Goal: Task Accomplishment & Management: Use online tool/utility

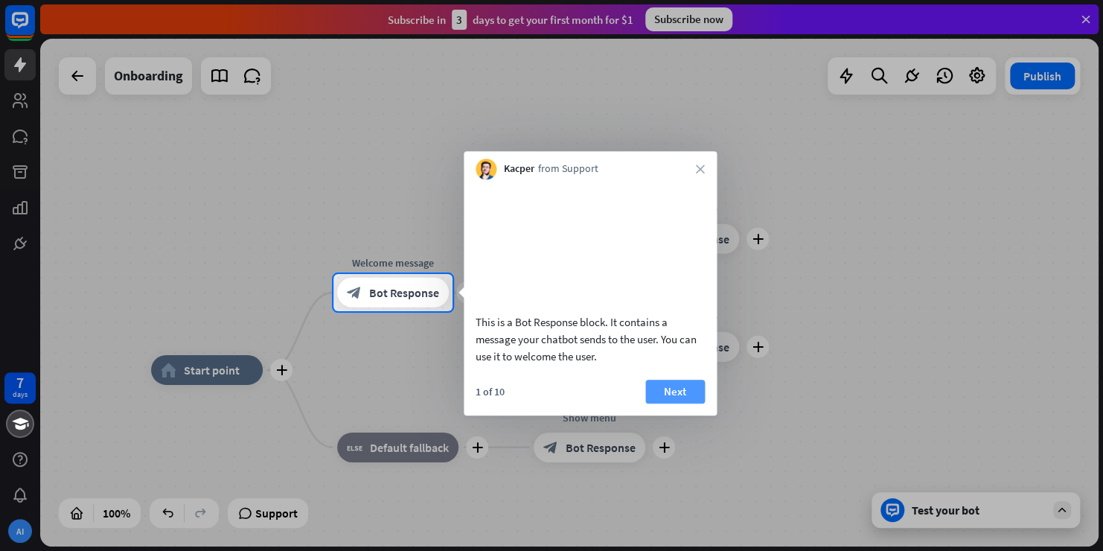
click at [676, 403] on button "Next" at bounding box center [675, 391] width 60 height 24
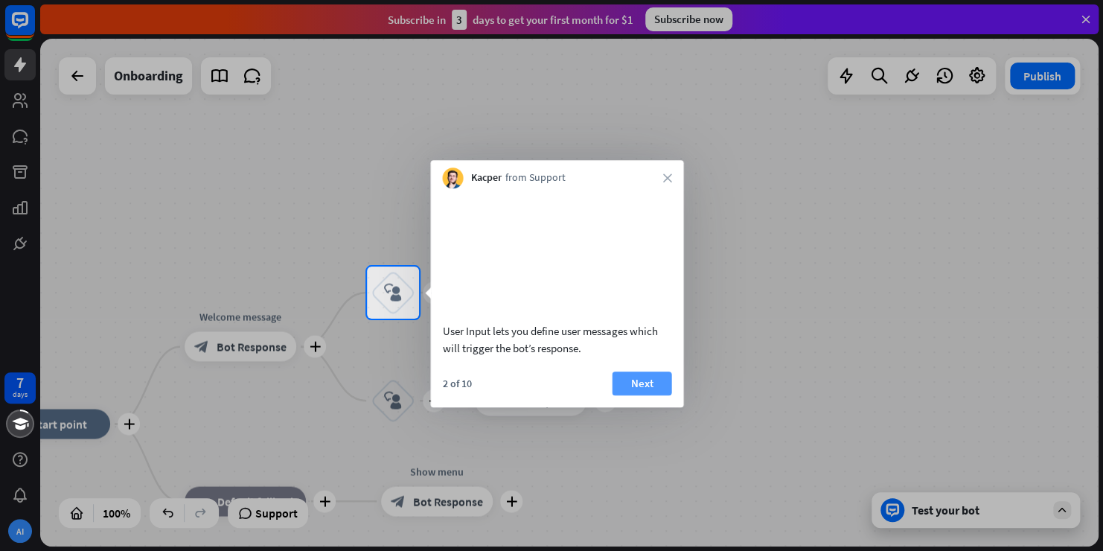
click at [650, 395] on button "Next" at bounding box center [642, 383] width 60 height 24
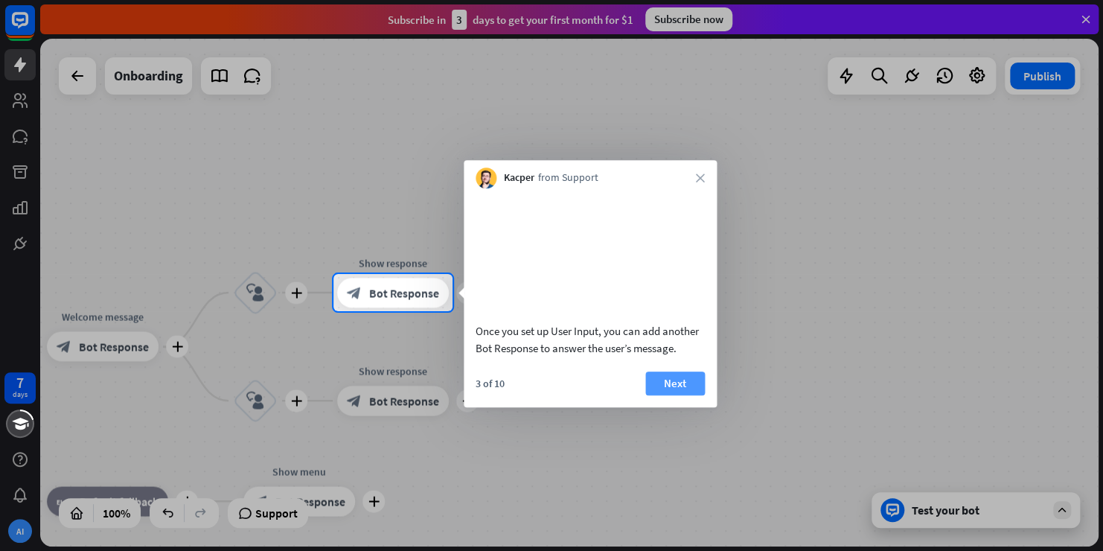
click at [669, 395] on button "Next" at bounding box center [675, 383] width 60 height 24
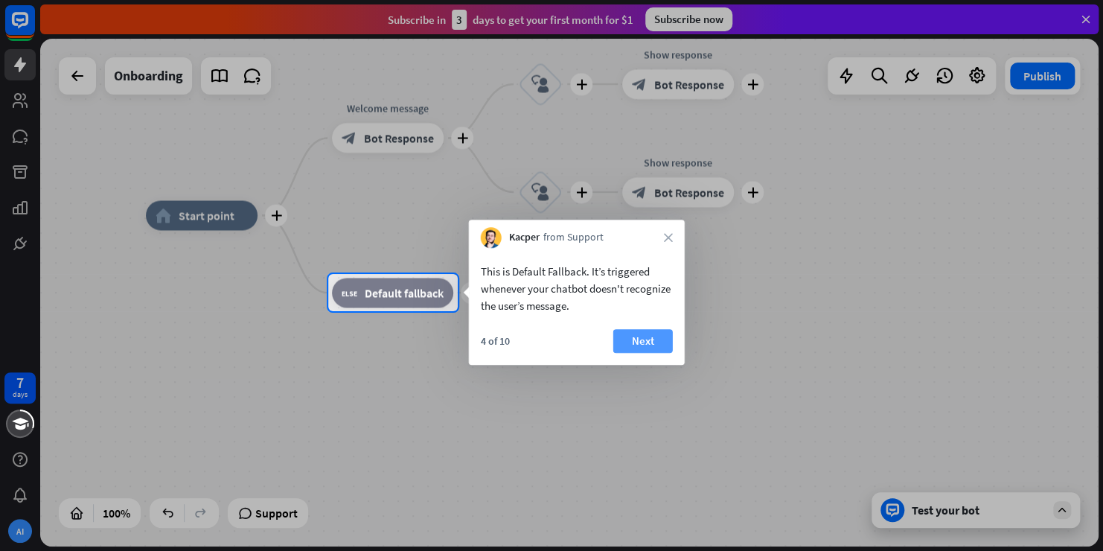
click at [641, 339] on button "Next" at bounding box center [643, 341] width 60 height 24
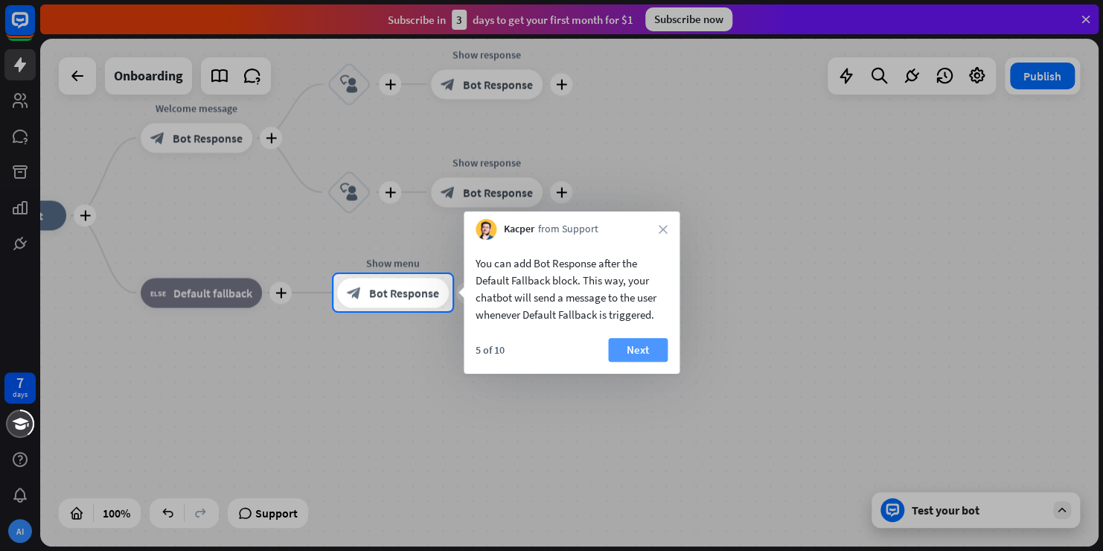
click at [642, 349] on button "Next" at bounding box center [638, 350] width 60 height 24
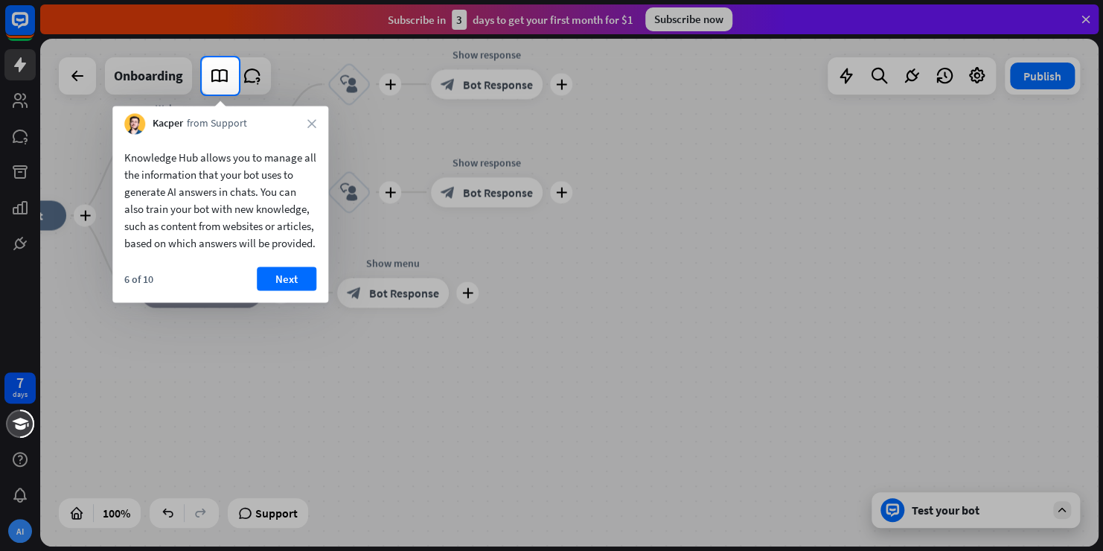
click at [292, 287] on button "Next" at bounding box center [287, 278] width 60 height 24
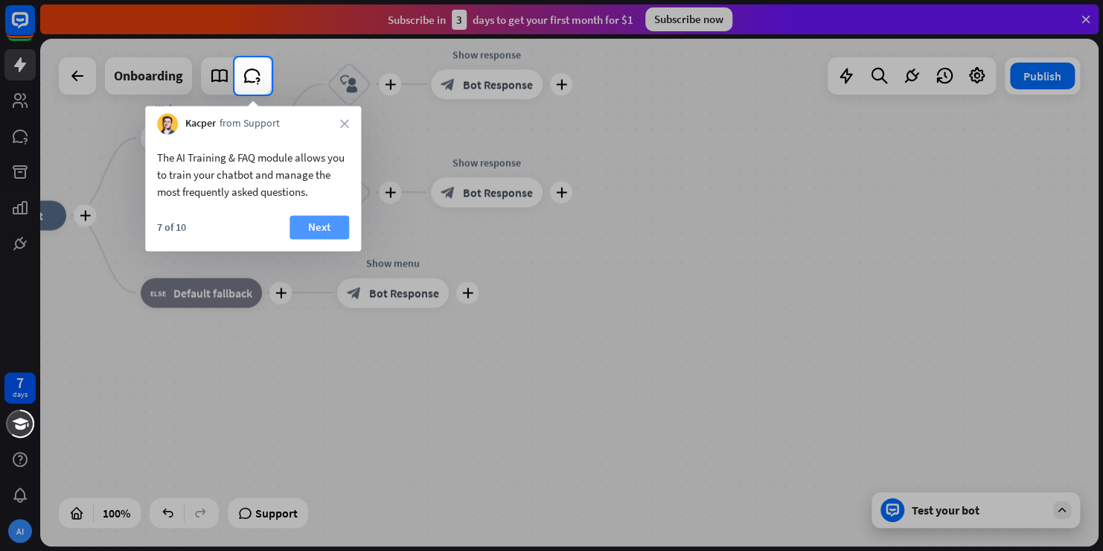
click at [318, 226] on button "Next" at bounding box center [319, 227] width 60 height 24
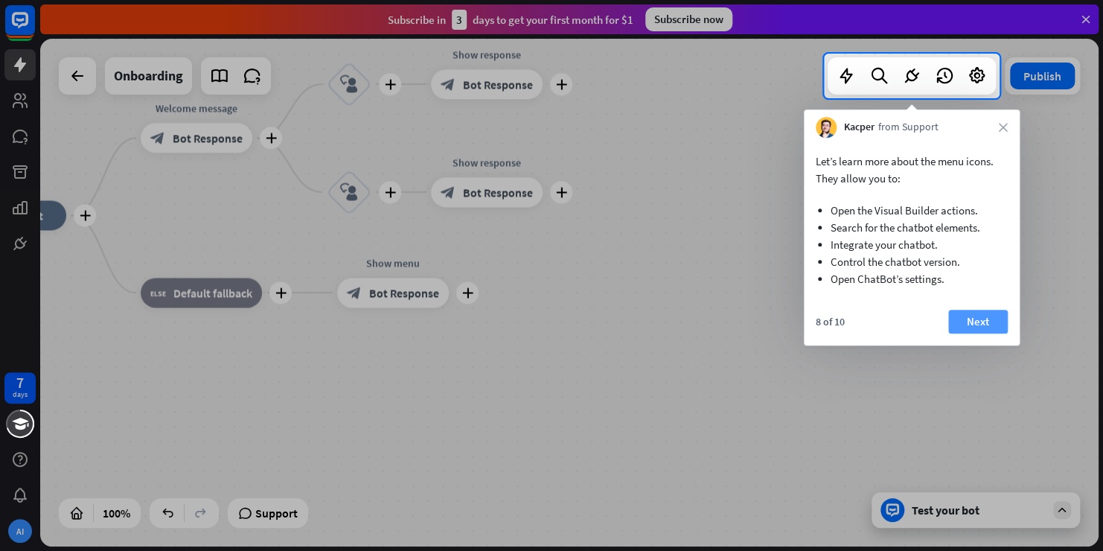
click at [984, 318] on button "Next" at bounding box center [978, 322] width 60 height 24
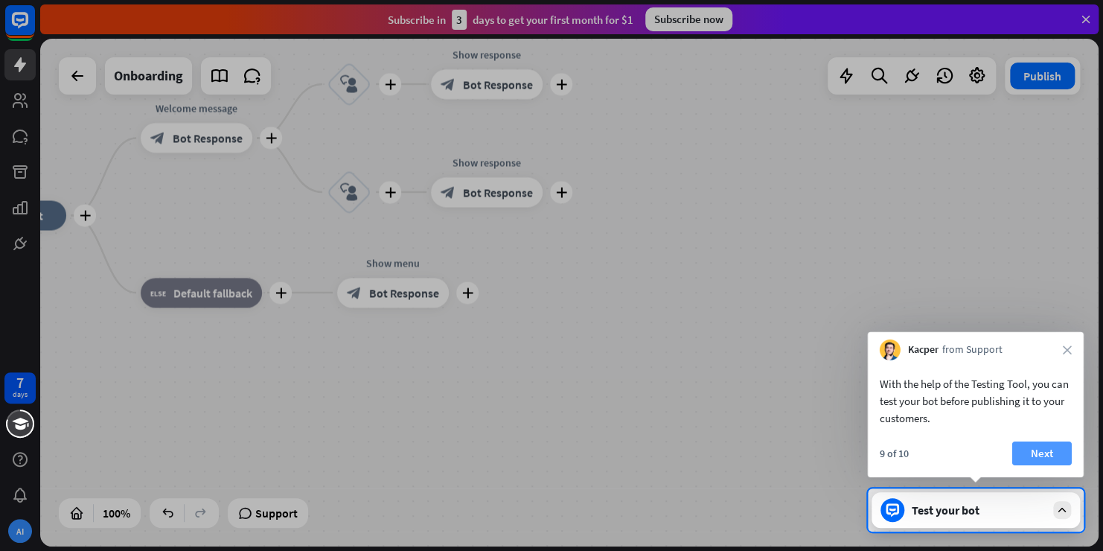
click at [1036, 454] on button "Next" at bounding box center [1042, 453] width 60 height 24
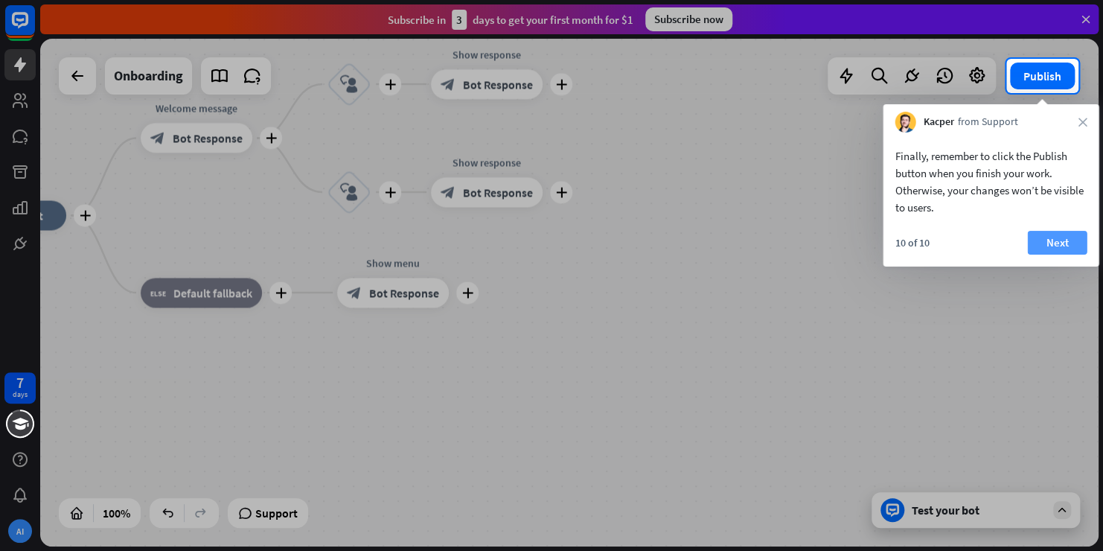
click at [1065, 244] on button "Next" at bounding box center [1057, 243] width 60 height 24
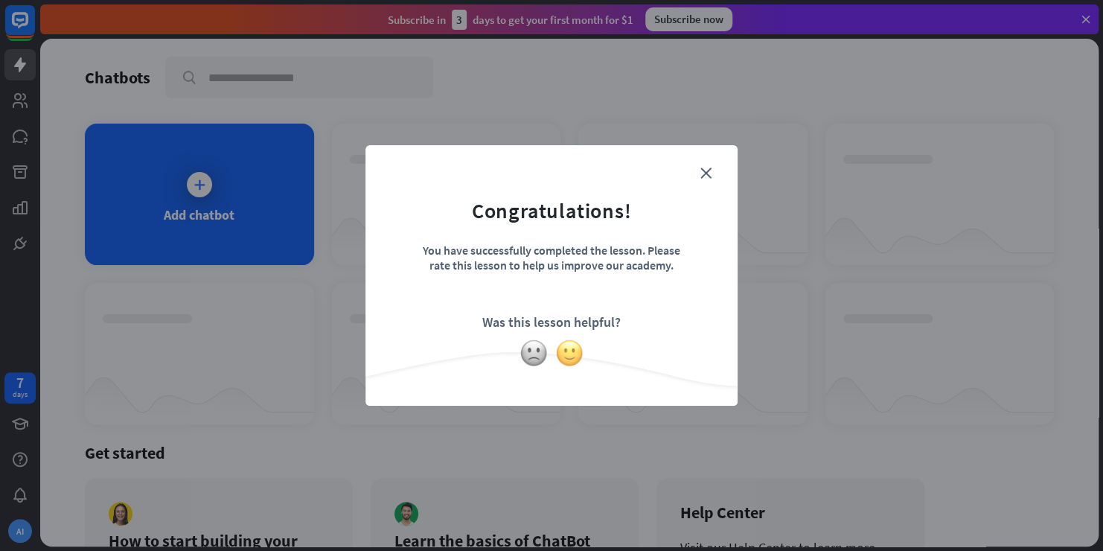
click at [565, 353] on img at bounding box center [569, 353] width 28 height 28
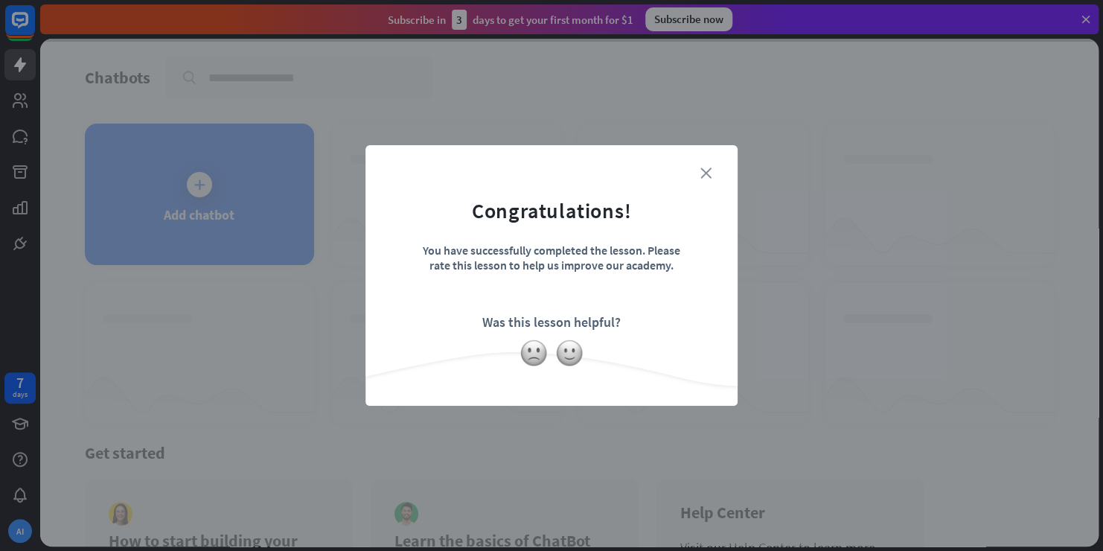
click at [708, 173] on icon "close" at bounding box center [705, 172] width 11 height 11
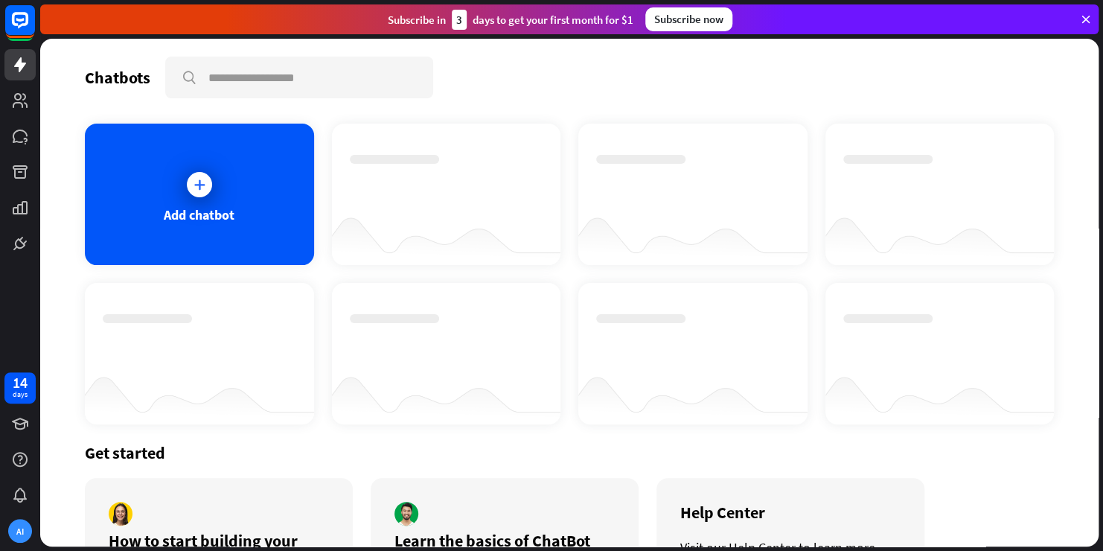
scroll to position [112, 0]
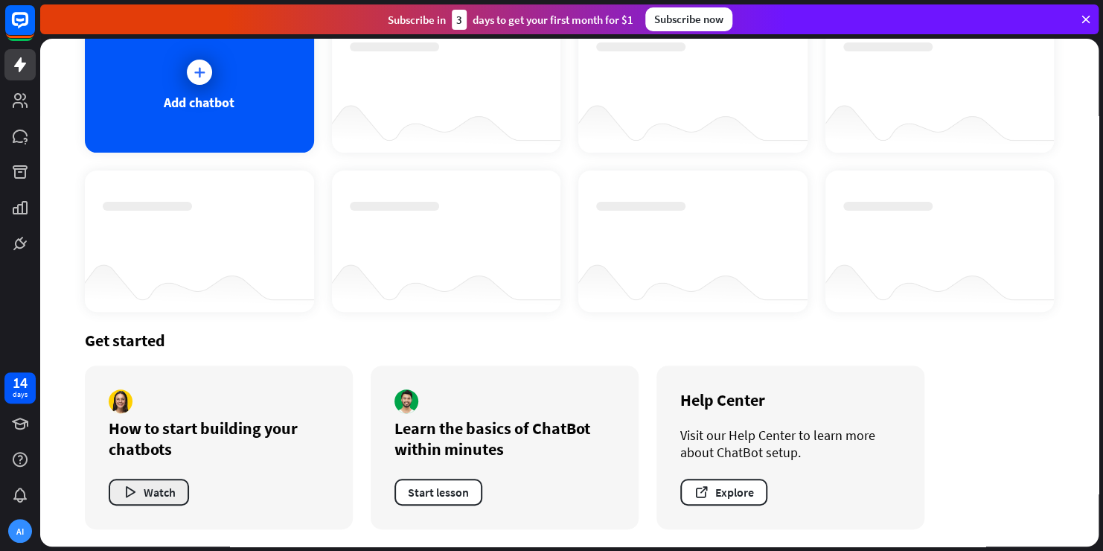
click at [160, 491] on button "Watch" at bounding box center [149, 491] width 80 height 27
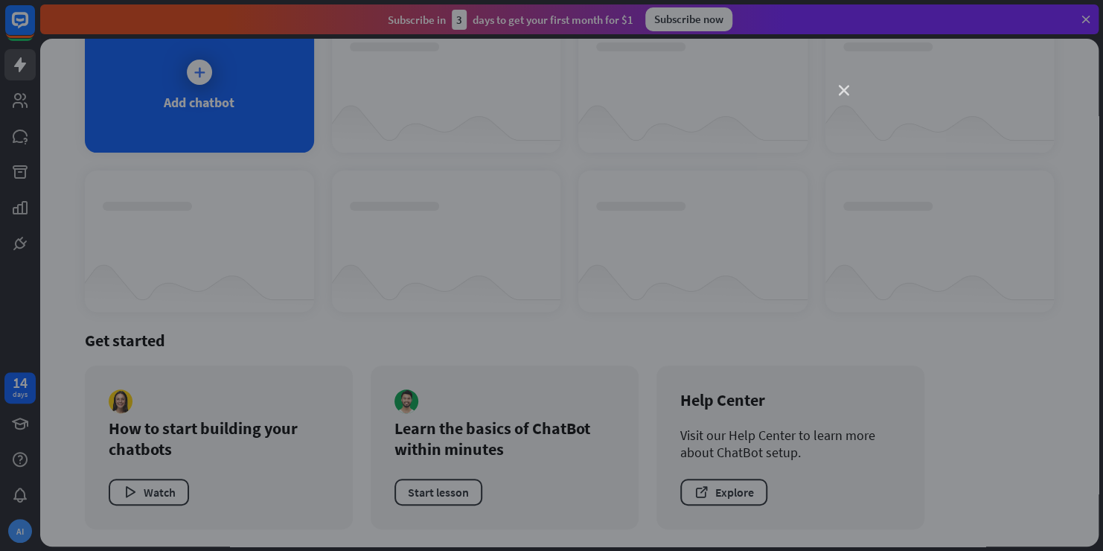
click at [841, 92] on icon "close" at bounding box center [844, 91] width 10 height 10
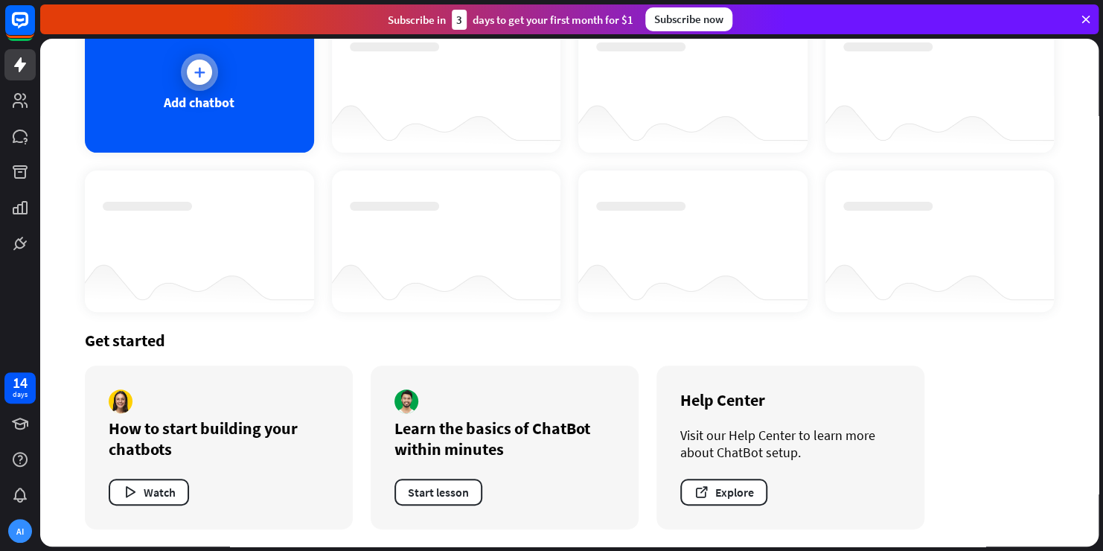
scroll to position [0, 0]
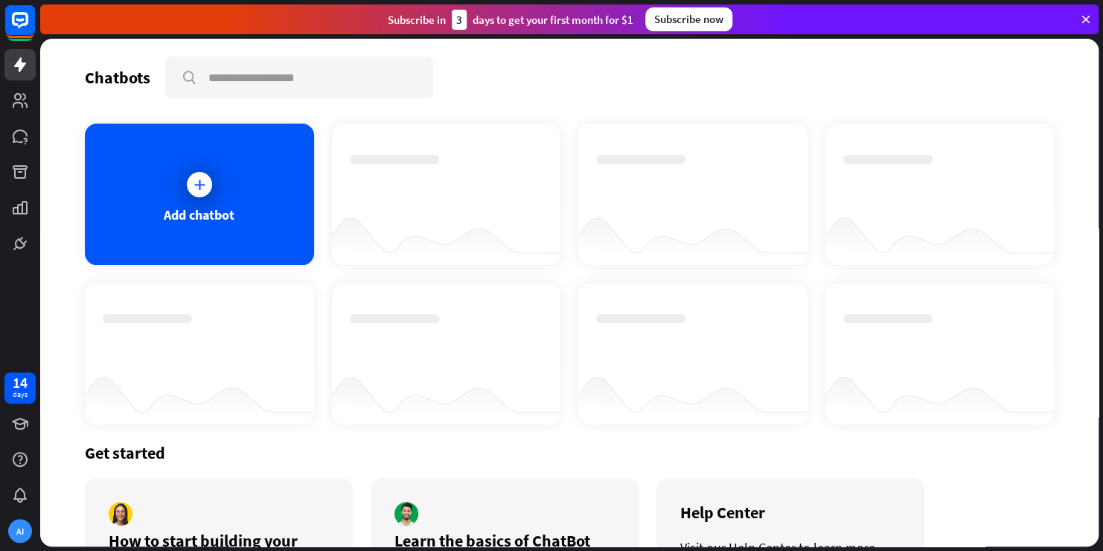
click at [1090, 18] on icon at bounding box center [1085, 19] width 13 height 13
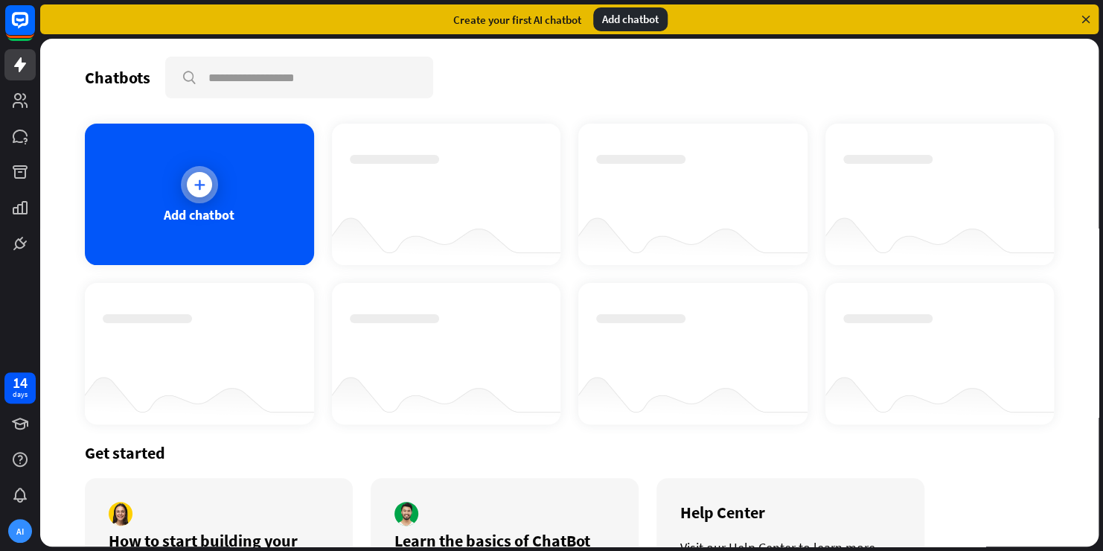
click at [197, 185] on icon at bounding box center [199, 184] width 15 height 15
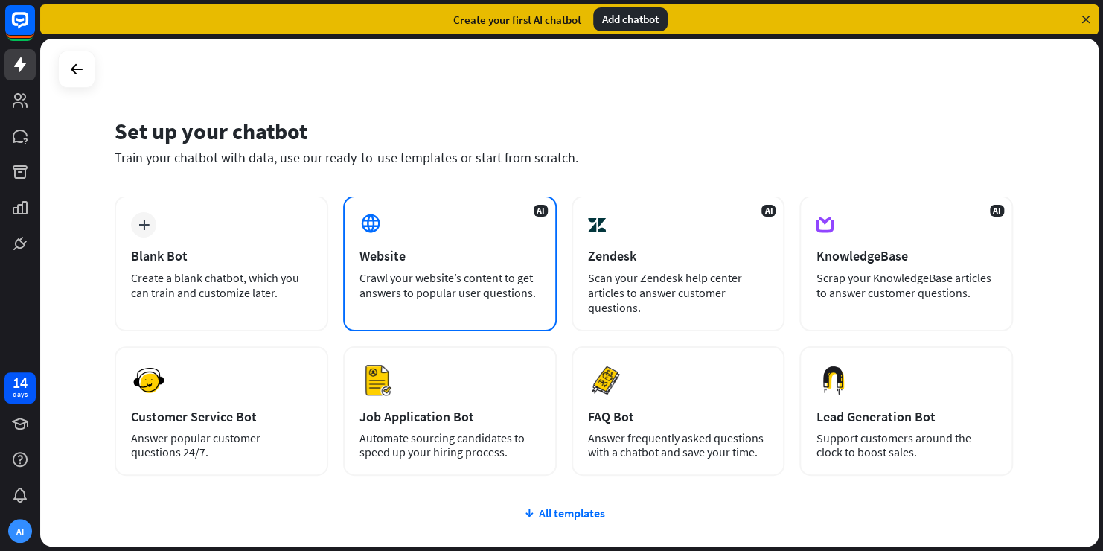
click at [431, 247] on div "Website" at bounding box center [449, 255] width 181 height 17
click at [394, 259] on div "Website" at bounding box center [449, 255] width 181 height 17
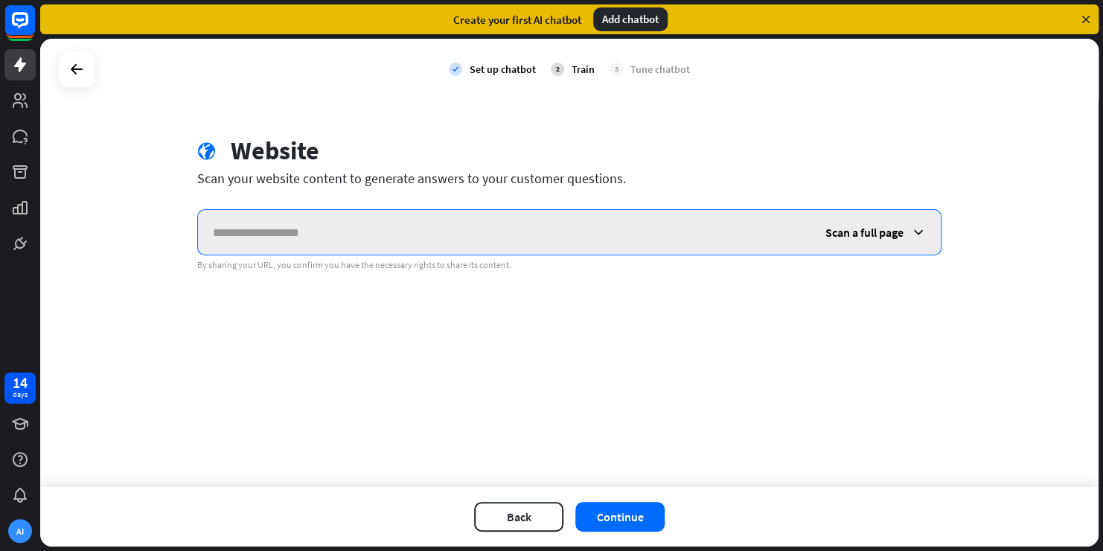
click at [207, 230] on input "text" at bounding box center [504, 232] width 612 height 45
paste input "**********"
type input "**********"
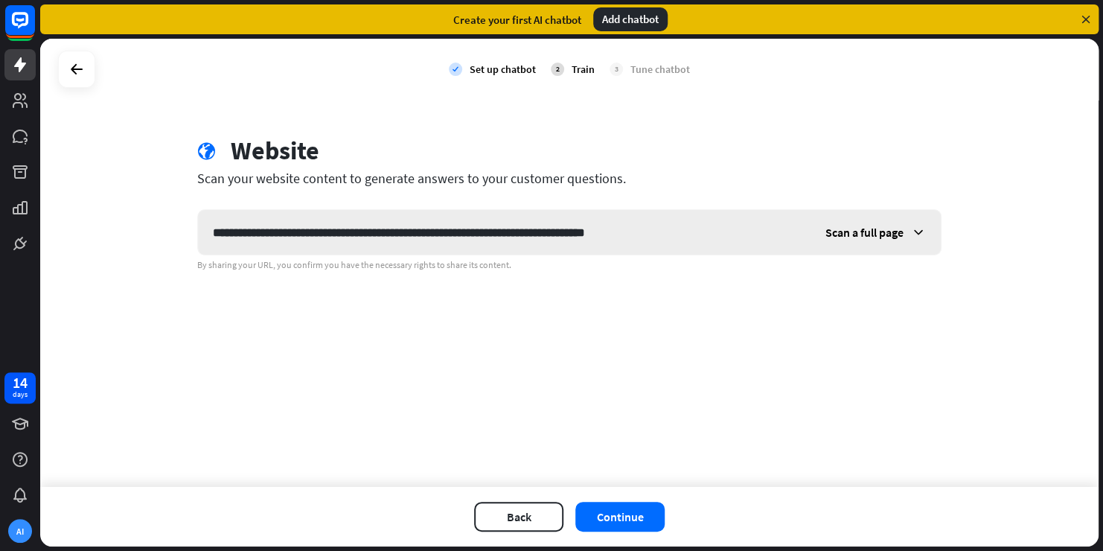
click at [841, 229] on span "Scan a full page" at bounding box center [864, 232] width 78 height 15
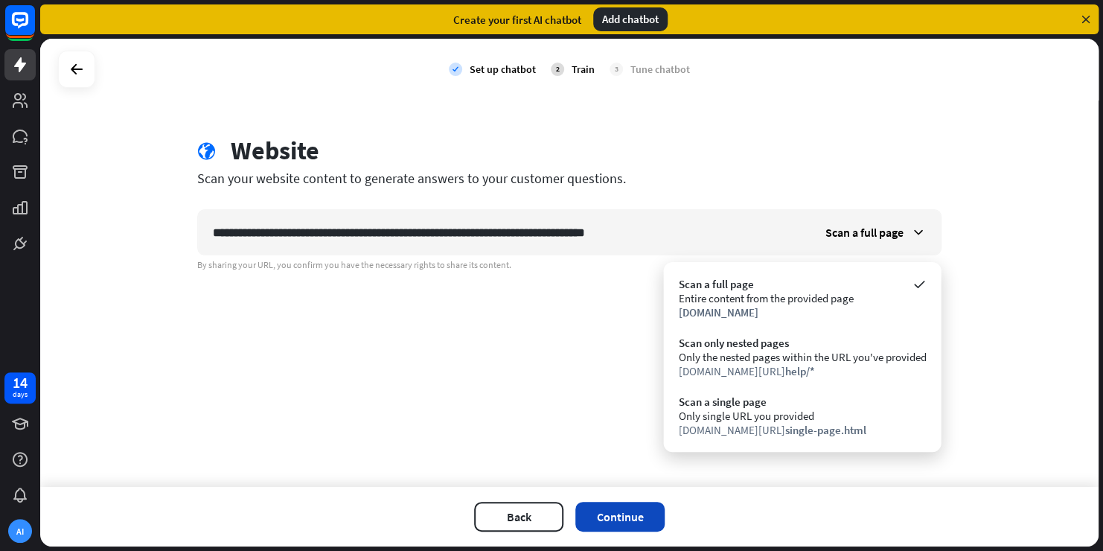
click at [610, 509] on button "Continue" at bounding box center [619, 516] width 89 height 30
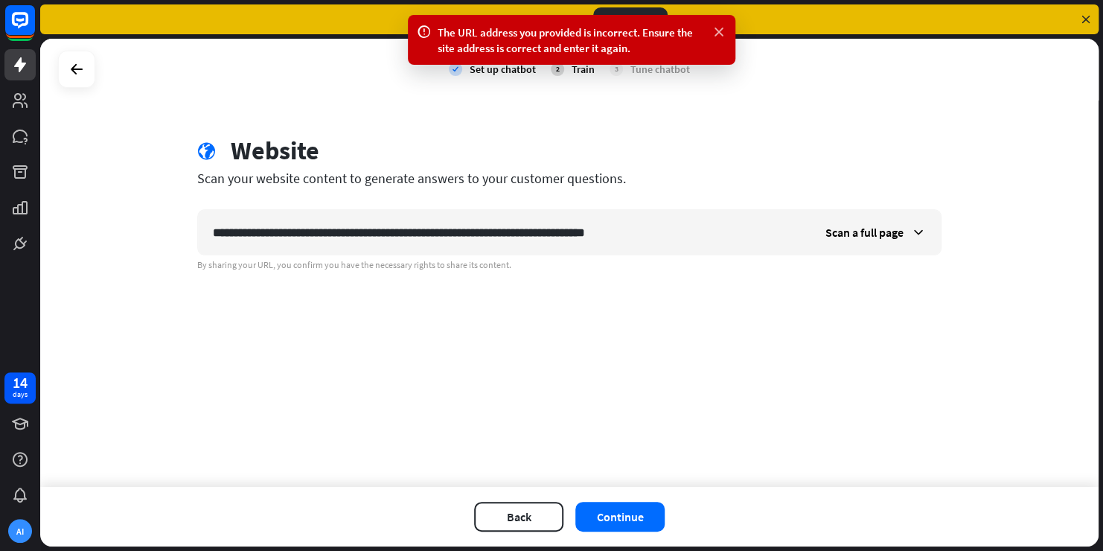
click at [717, 29] on icon at bounding box center [718, 33] width 15 height 16
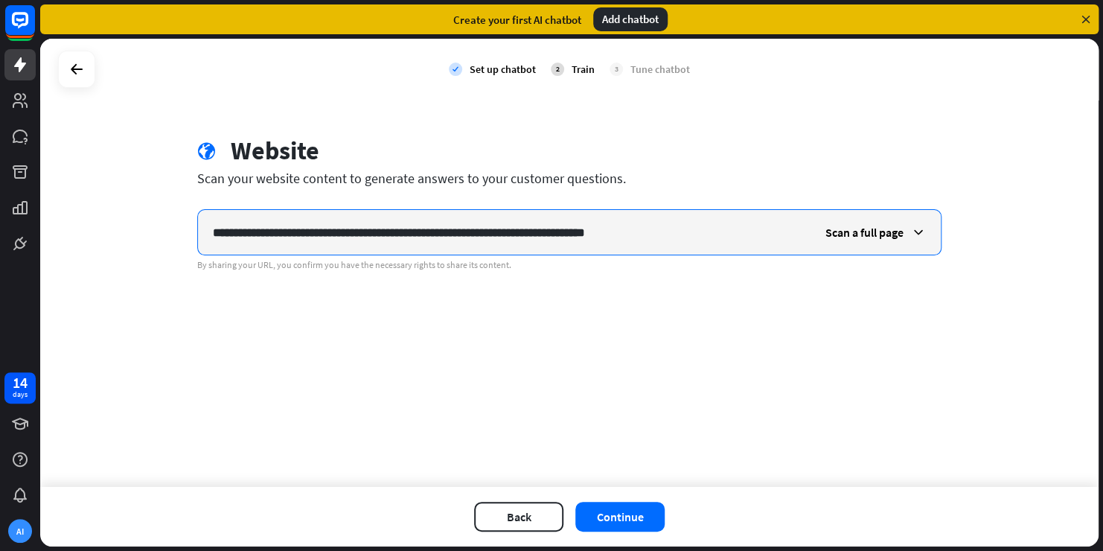
drag, startPoint x: 715, startPoint y: 225, endPoint x: 179, endPoint y: 257, distance: 537.4
click at [179, 257] on div "**********" at bounding box center [569, 202] width 780 height 135
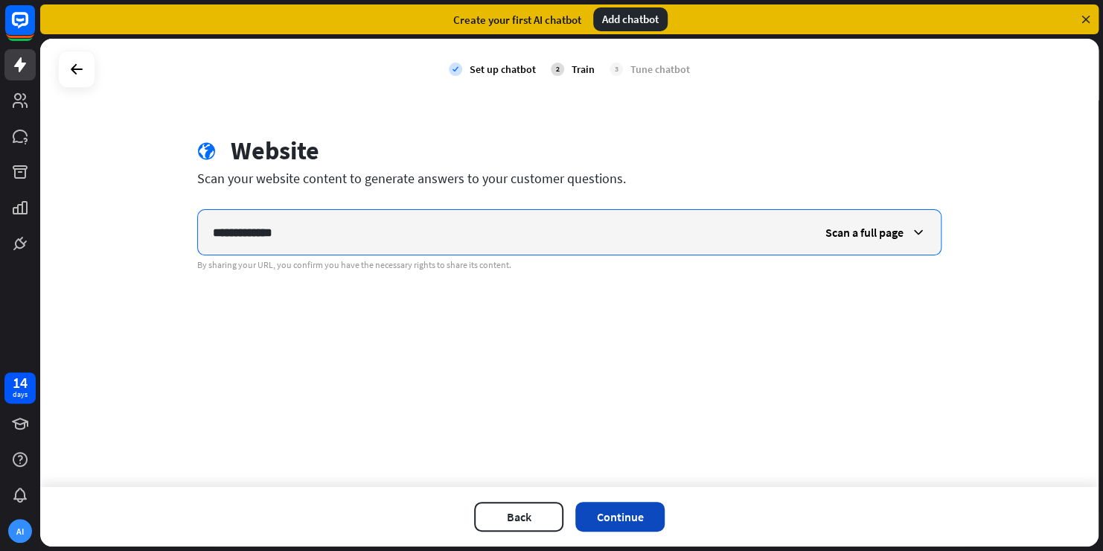
type input "**********"
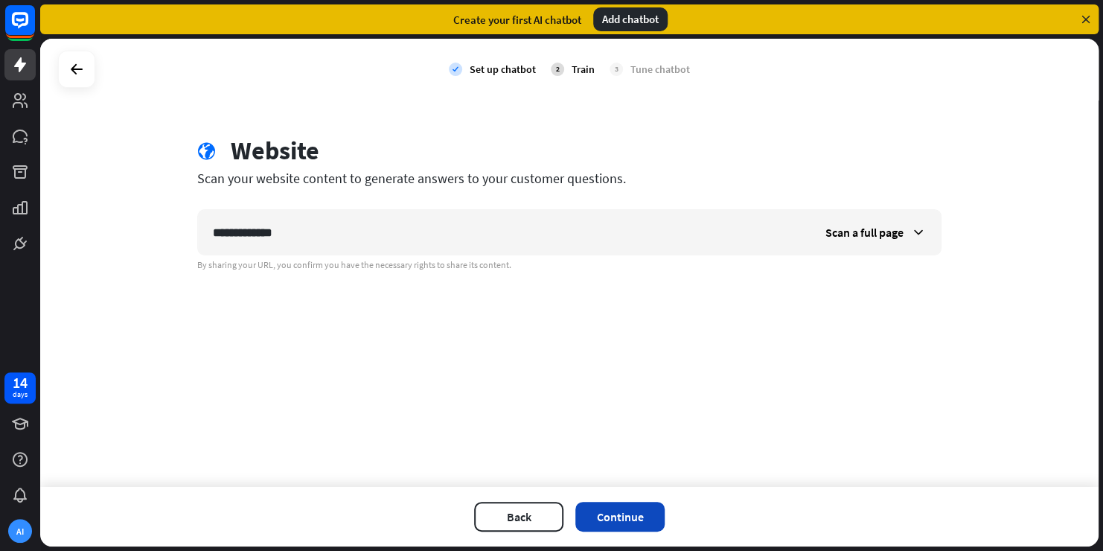
click at [625, 513] on button "Continue" at bounding box center [619, 516] width 89 height 30
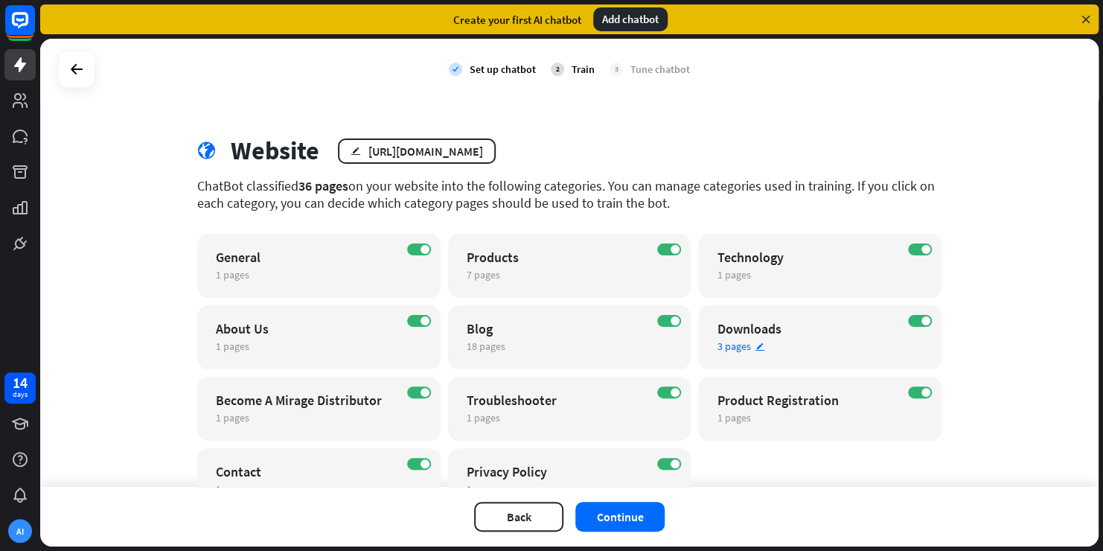
click at [729, 348] on span "3 pages" at bounding box center [732, 345] width 33 height 13
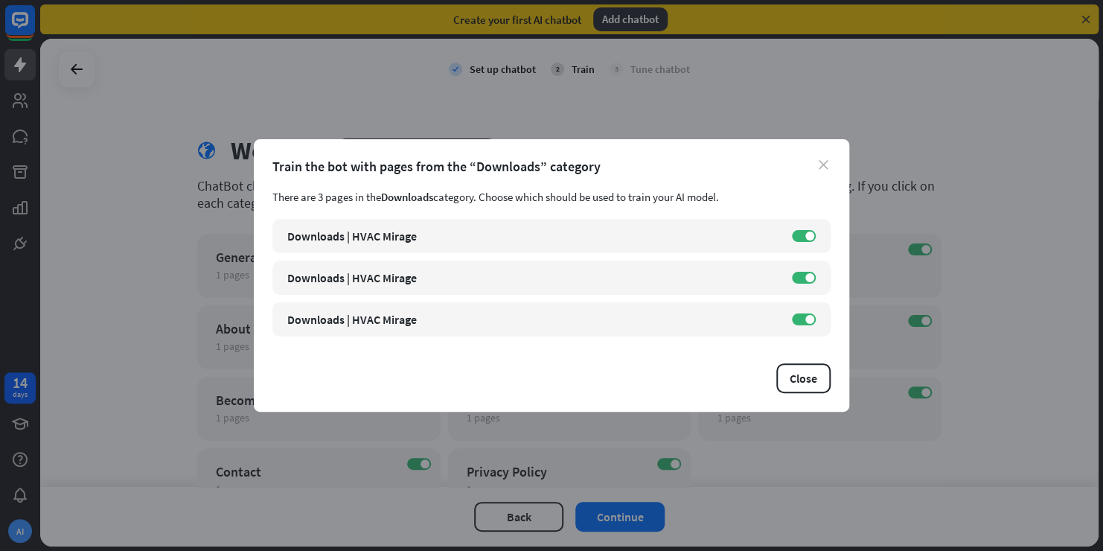
click at [826, 161] on icon "close" at bounding box center [823, 165] width 10 height 10
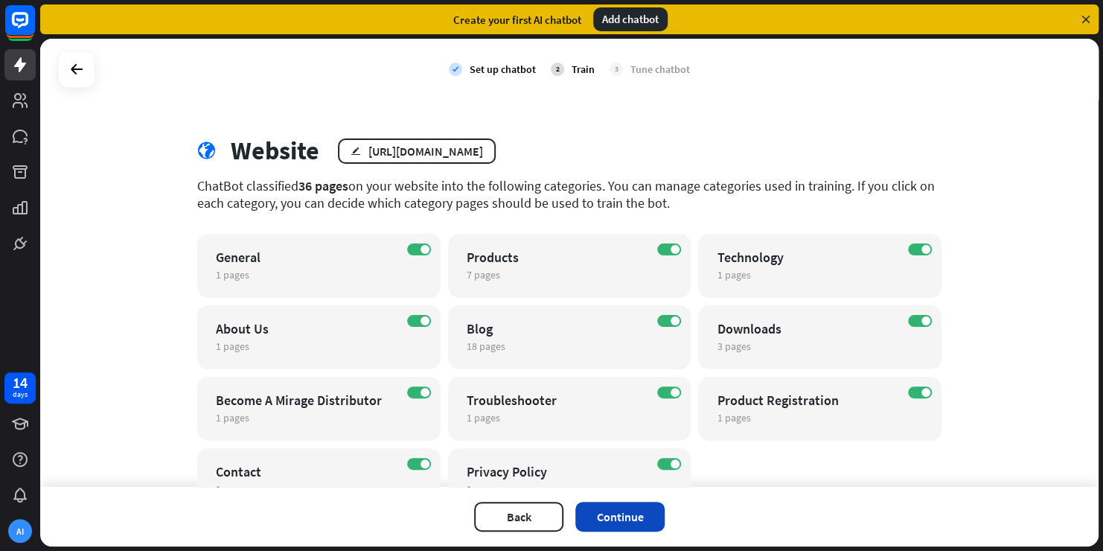
click at [618, 519] on button "Continue" at bounding box center [619, 516] width 89 height 30
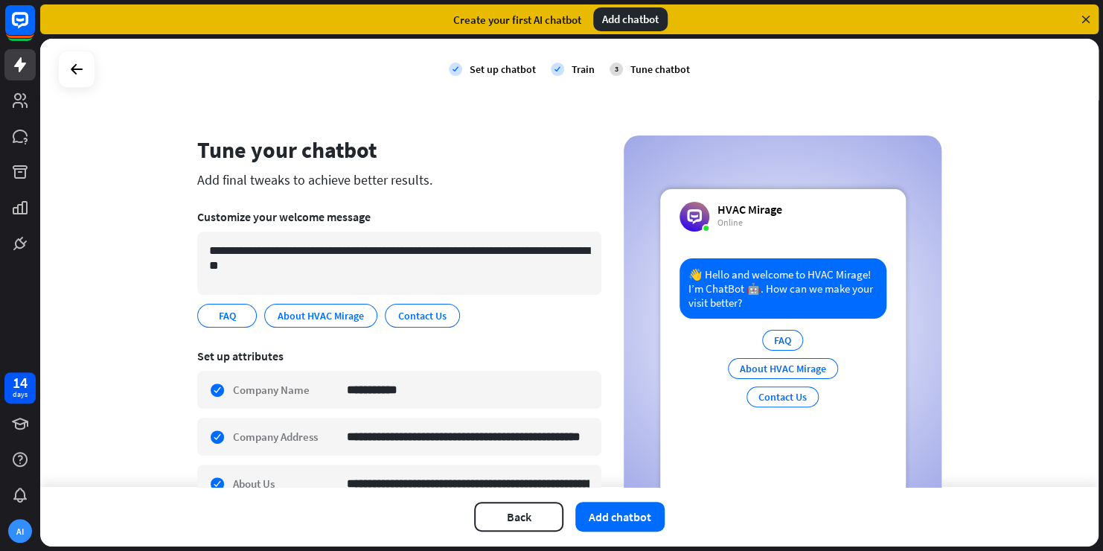
scroll to position [74, 0]
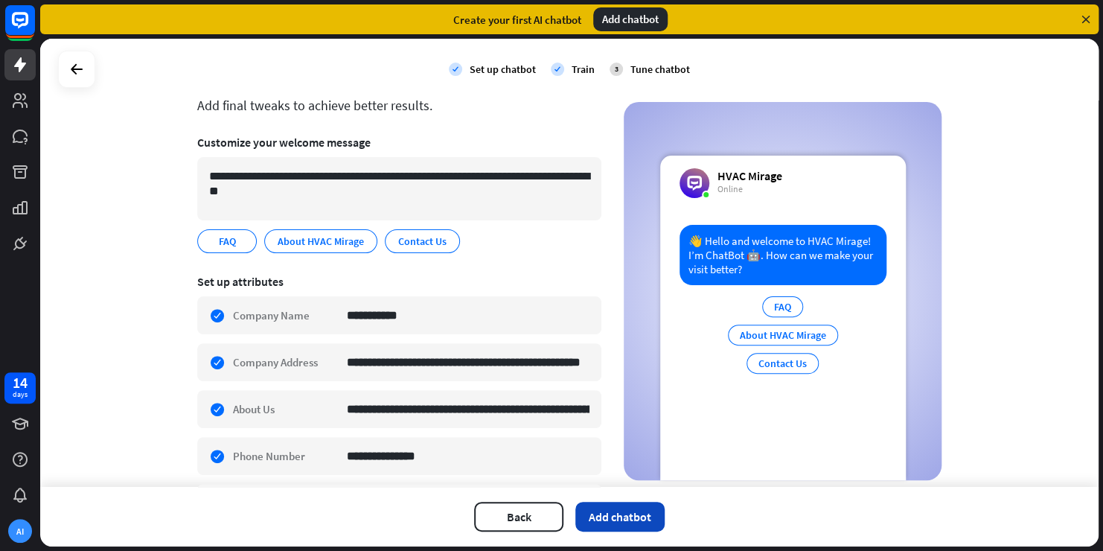
click at [629, 516] on button "Add chatbot" at bounding box center [619, 516] width 89 height 30
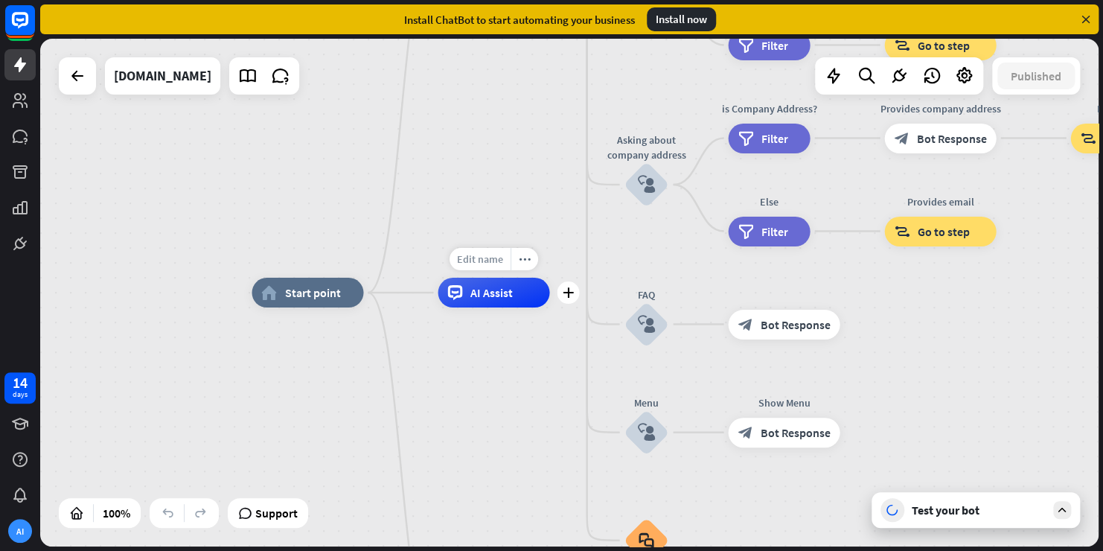
click at [504, 259] on div "Edit name" at bounding box center [479, 259] width 61 height 22
type input "****"
click at [579, 409] on div "home_2 Start point Welcome message block_bot_response Bot Response About us blo…" at bounding box center [569, 292] width 1058 height 507
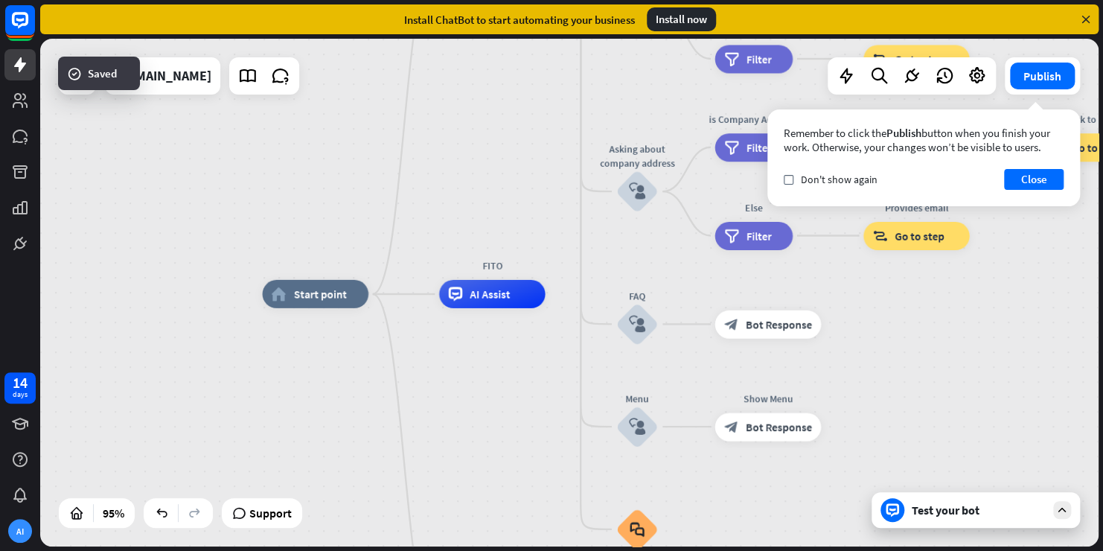
click at [949, 510] on div "Test your bot" at bounding box center [978, 509] width 134 height 15
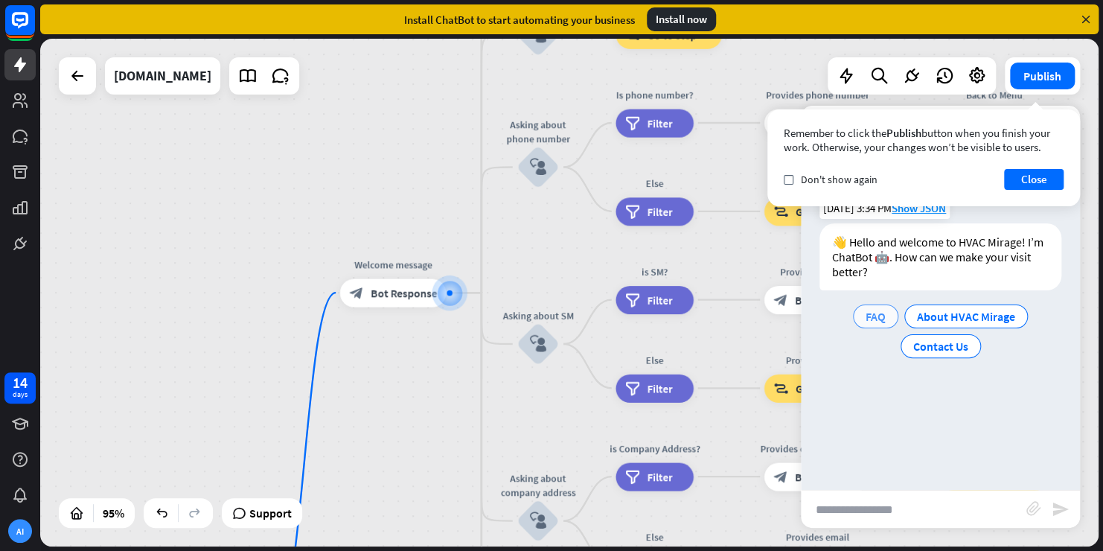
click at [870, 318] on span "FAQ" at bounding box center [875, 316] width 20 height 15
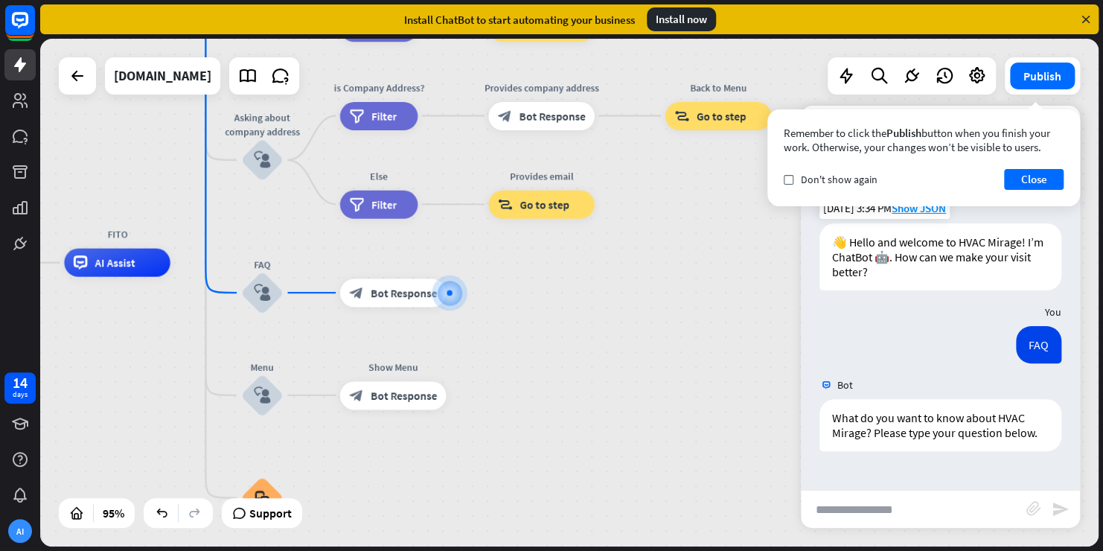
click at [834, 510] on input "text" at bounding box center [913, 508] width 225 height 37
type input "**********"
click at [1057, 507] on icon "send" at bounding box center [1060, 509] width 18 height 18
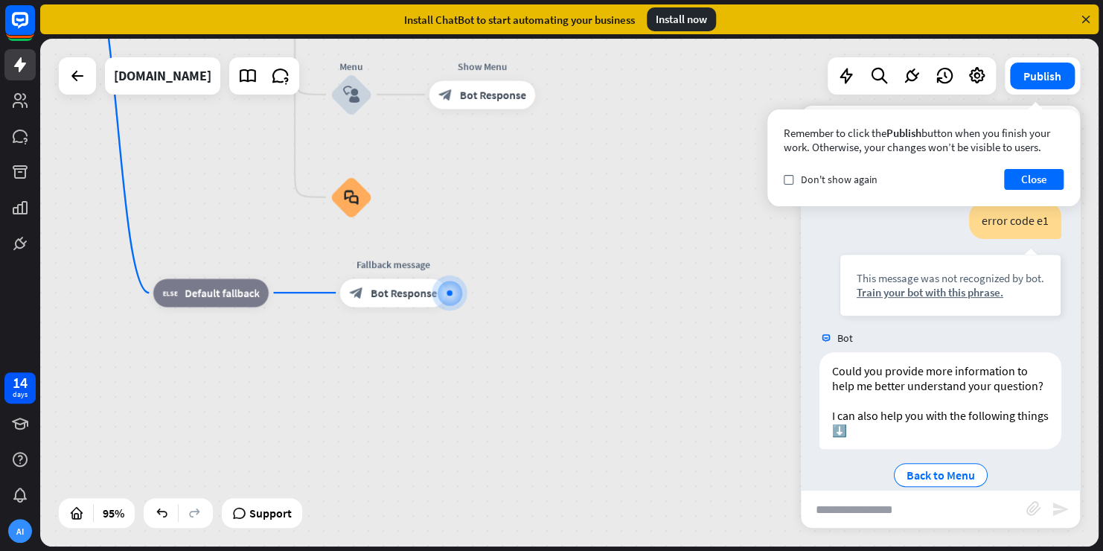
scroll to position [321, 0]
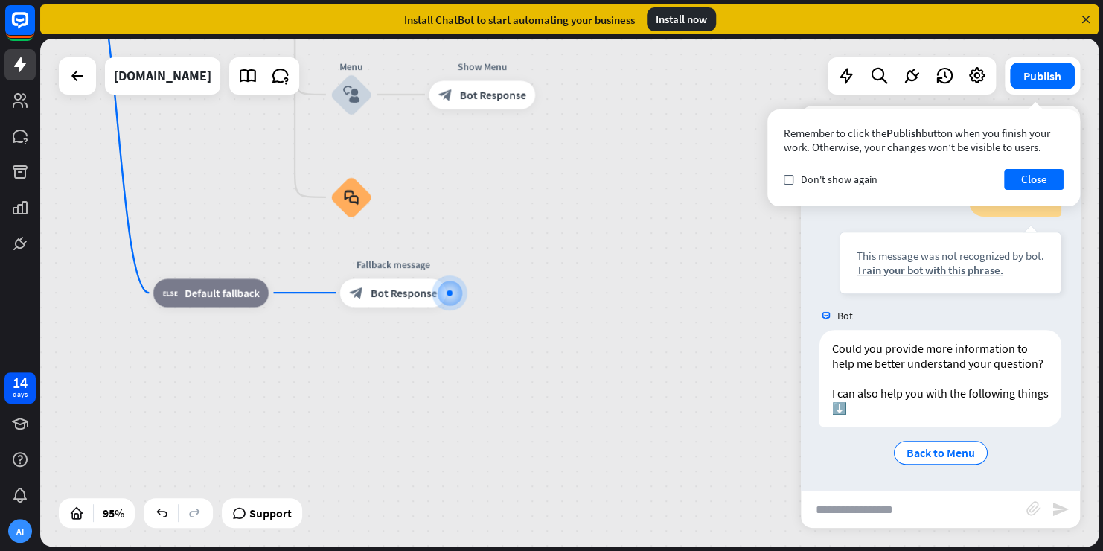
click at [816, 505] on input "text" at bounding box center [913, 508] width 225 height 37
type input "**********"
click at [1054, 509] on icon "send" at bounding box center [1060, 509] width 18 height 18
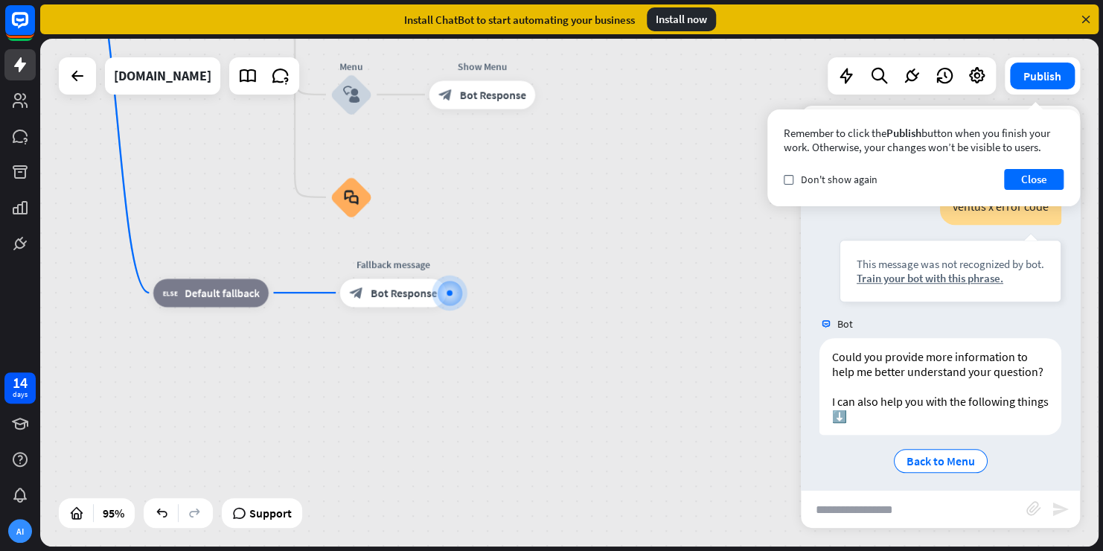
scroll to position [619, 0]
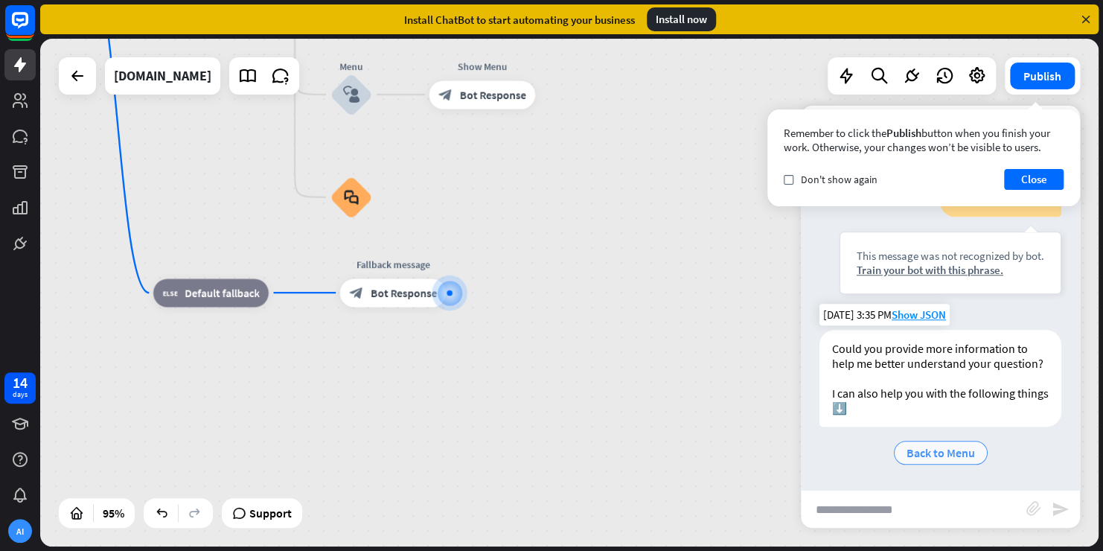
click at [942, 448] on span "Back to Menu" at bounding box center [940, 452] width 68 height 15
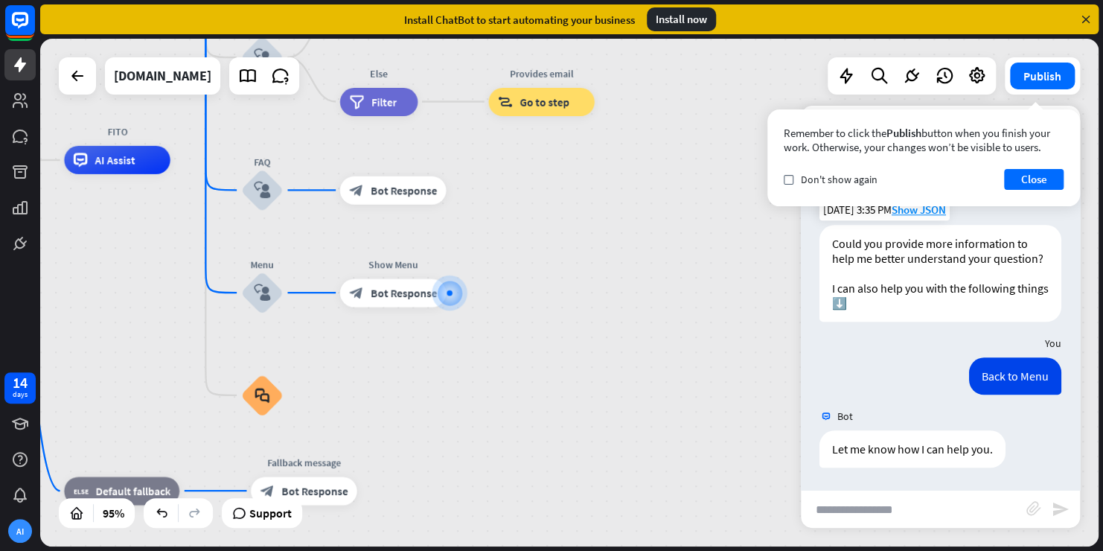
scroll to position [723, 0]
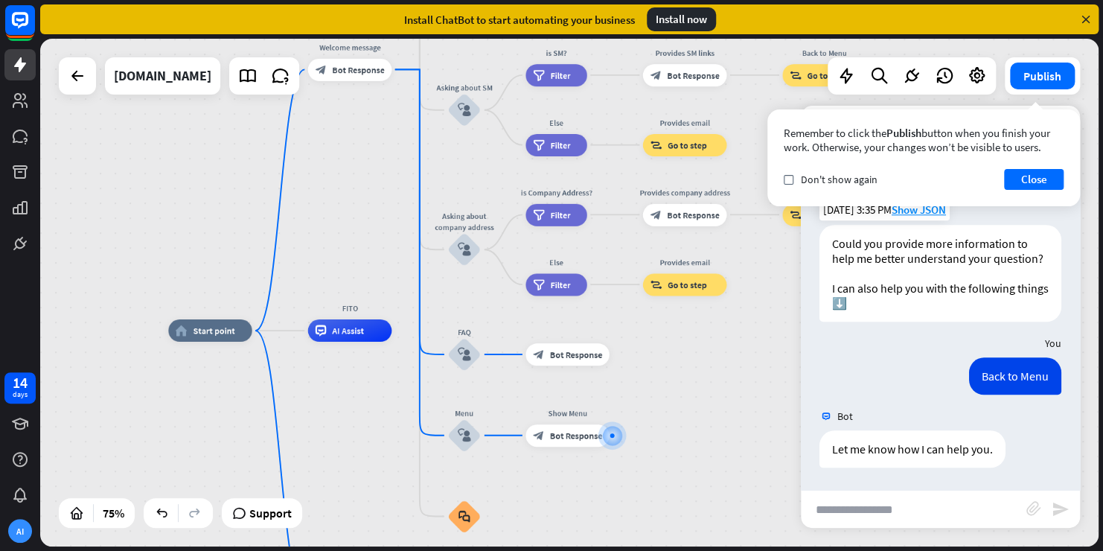
drag, startPoint x: 603, startPoint y: 274, endPoint x: 736, endPoint y: 426, distance: 201.4
click at [736, 426] on div "home_2 Start point Welcome message block_bot_response Bot Response About us blo…" at bounding box center [565, 520] width 794 height 381
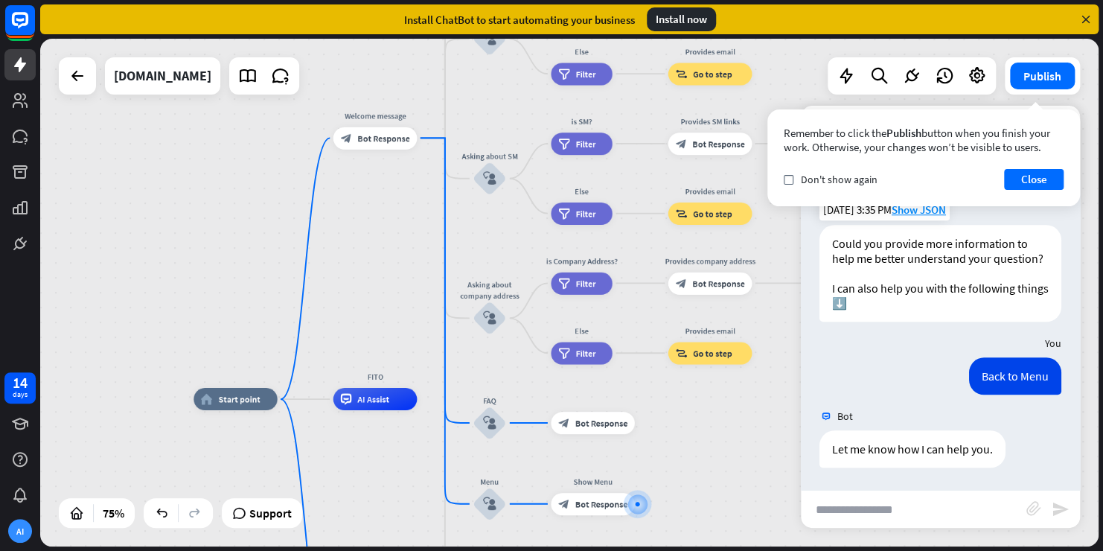
drag, startPoint x: 718, startPoint y: 363, endPoint x: 743, endPoint y: 432, distance: 73.0
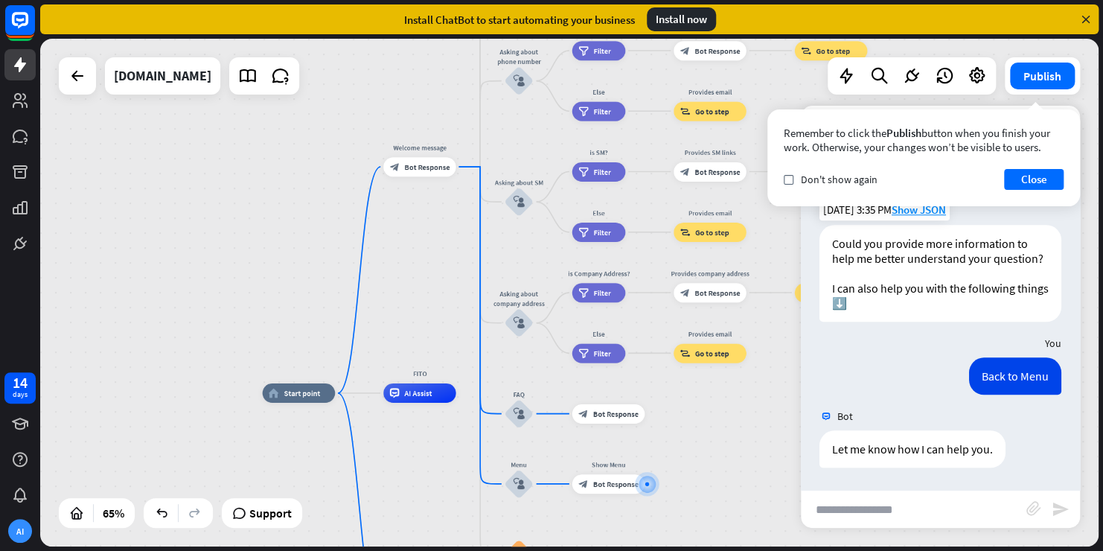
drag, startPoint x: 706, startPoint y: 348, endPoint x: 727, endPoint y: 476, distance: 129.7
click at [730, 485] on div "home_2 Start point Welcome message block_bot_response Bot Response About us blo…" at bounding box center [606, 558] width 687 height 330
click at [1036, 179] on button "Close" at bounding box center [1034, 179] width 60 height 21
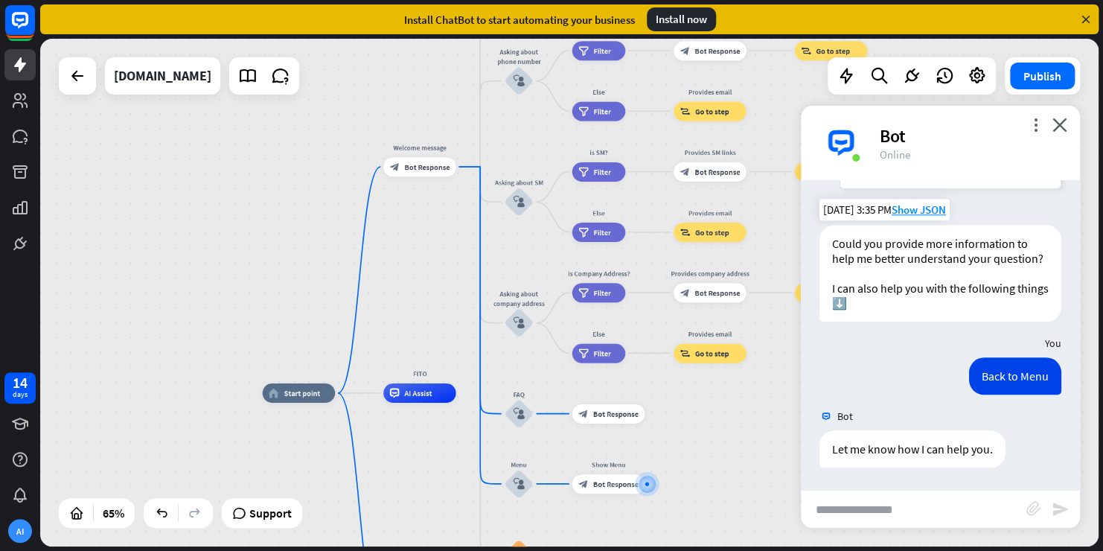
click at [729, 427] on div "home_2 Start point Welcome message block_bot_response Bot Response About us blo…" at bounding box center [606, 558] width 687 height 330
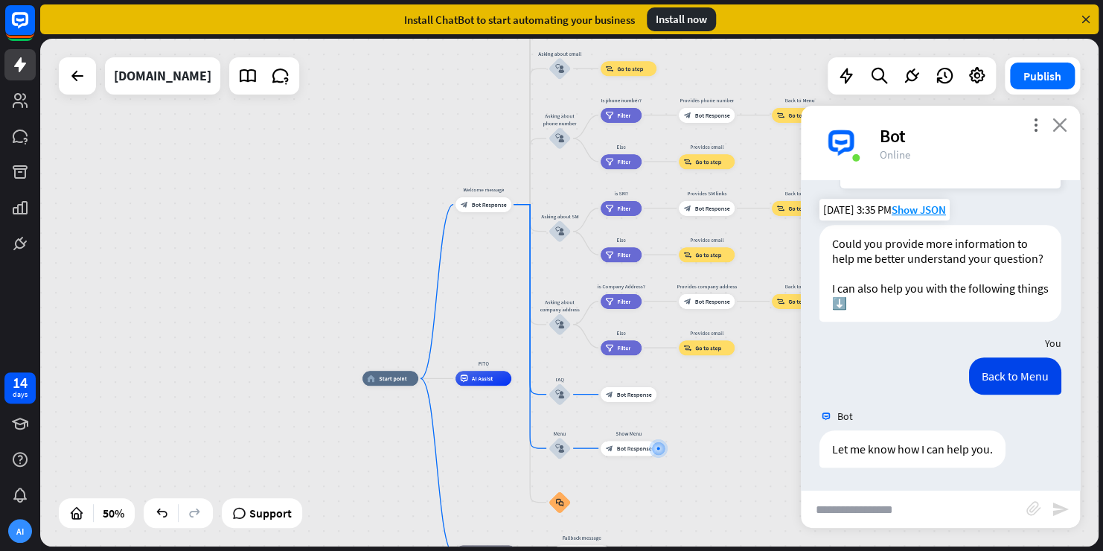
click at [1062, 126] on icon "close" at bounding box center [1059, 125] width 15 height 14
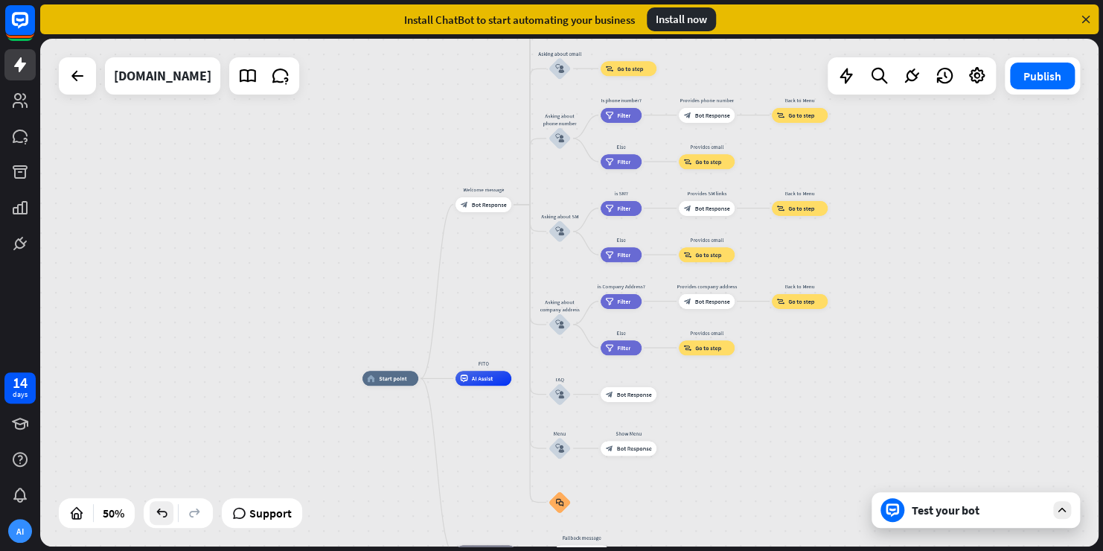
click at [161, 512] on icon at bounding box center [161, 512] width 15 height 15
click at [485, 358] on span "Edit name" at bounding box center [476, 361] width 23 height 7
type input "****"
click at [492, 415] on div "home_2 Start point Welcome message block_bot_response Bot Response About us blo…" at bounding box center [569, 292] width 1058 height 507
click at [483, 359] on span "Edit name" at bounding box center [476, 361] width 23 height 7
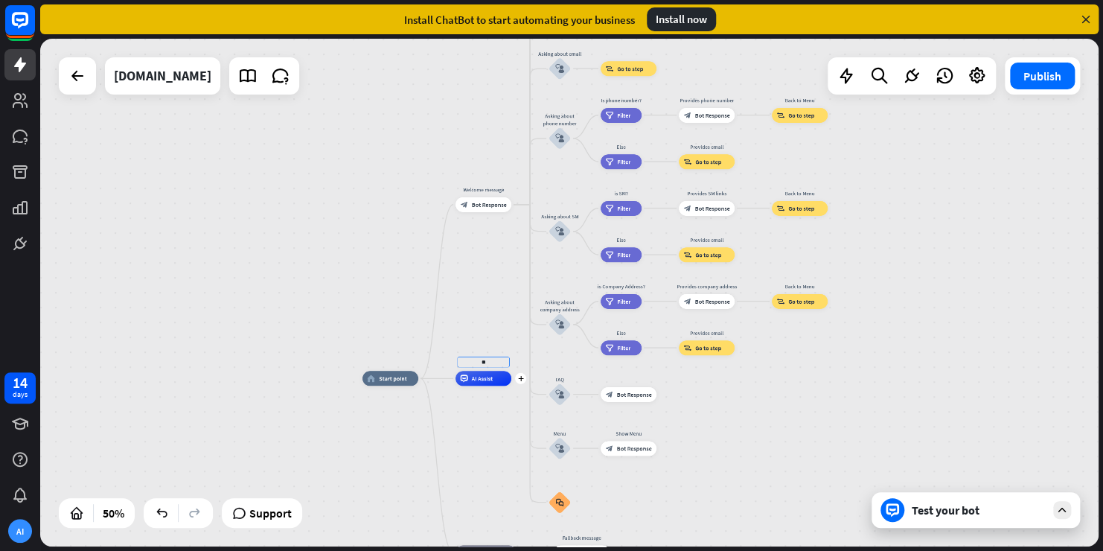
type input "*"
type input "**********"
click at [495, 442] on div "home_2 Start point Welcome message block_bot_response Bot Response About us blo…" at bounding box center [569, 292] width 1058 height 507
click at [490, 205] on span "Bot Response" at bounding box center [488, 203] width 35 height 7
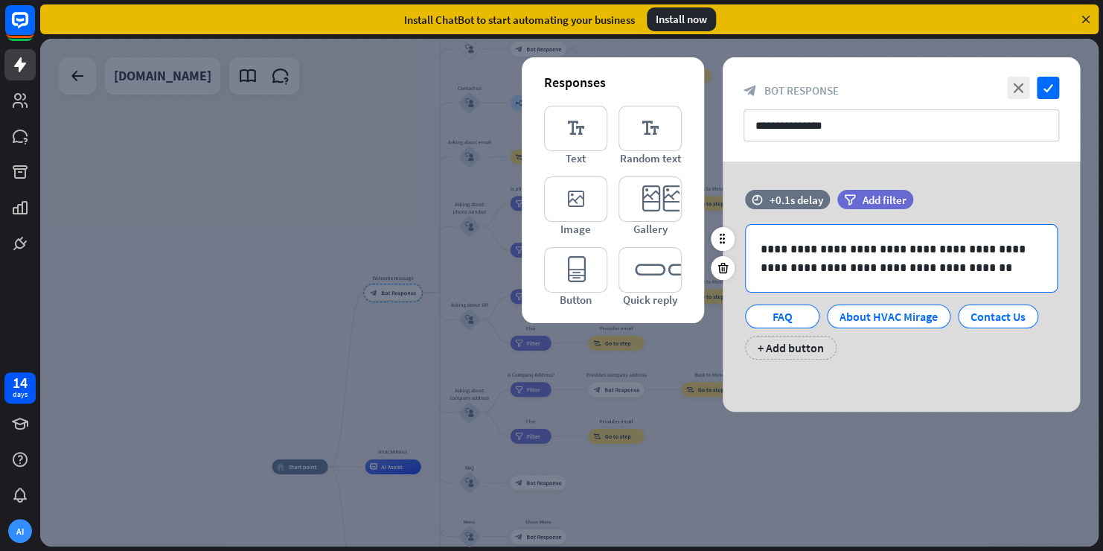
click at [1014, 248] on p "**********" at bounding box center [900, 258] width 281 height 37
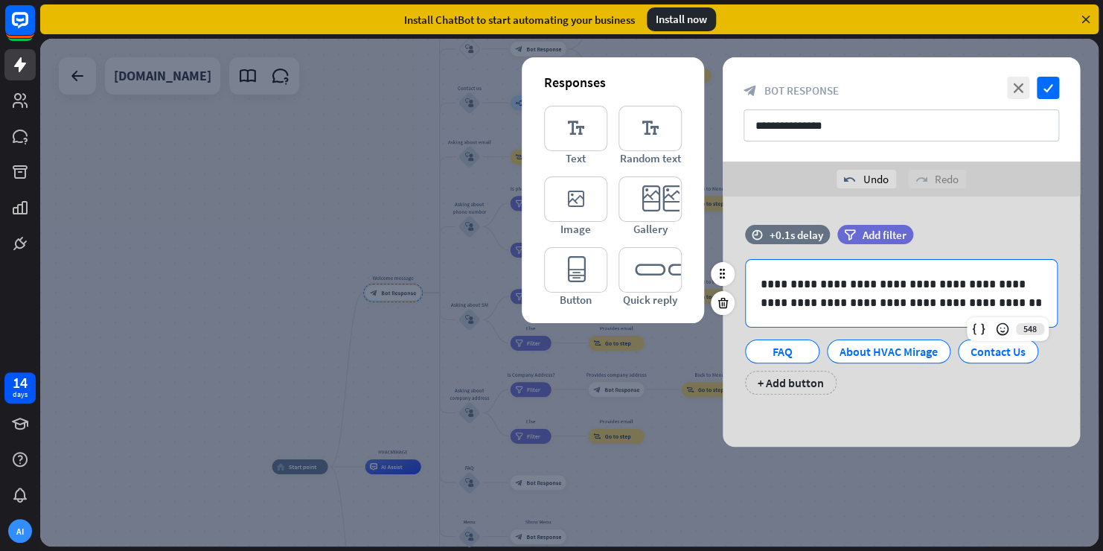
click at [961, 399] on div "**********" at bounding box center [900, 317] width 357 height 185
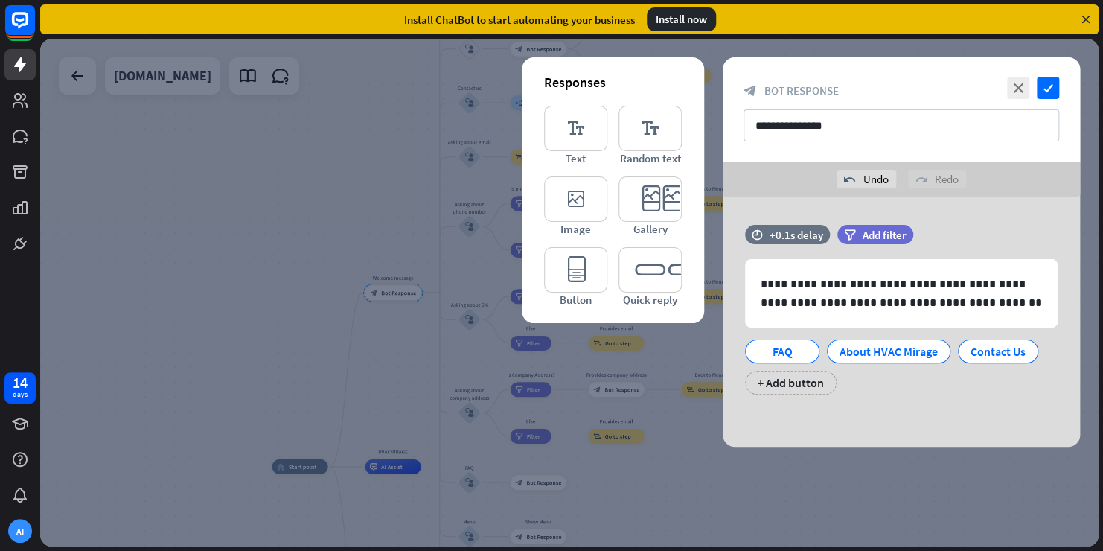
click at [778, 471] on div at bounding box center [569, 292] width 1058 height 507
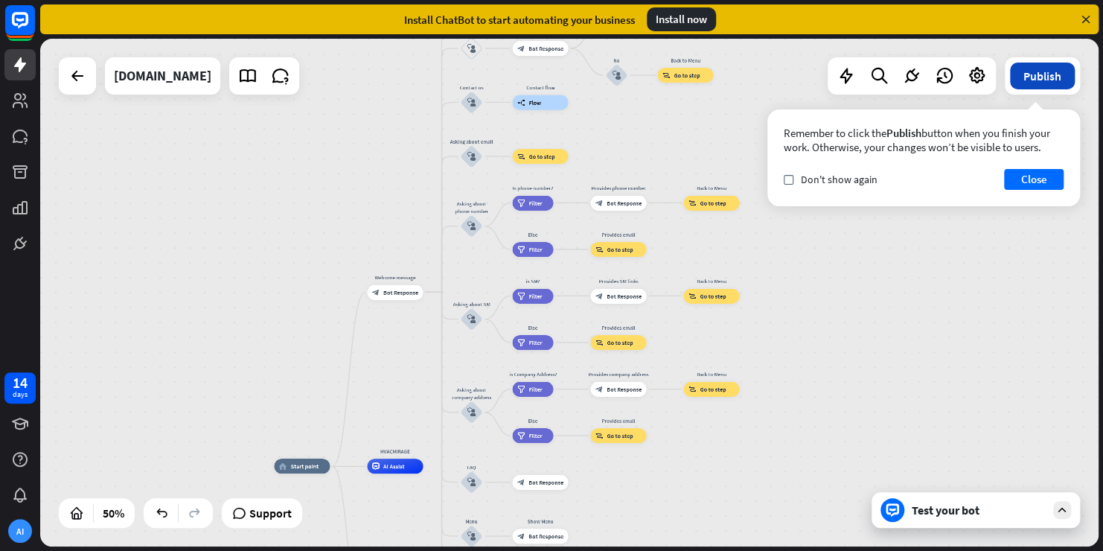
click at [1028, 77] on button "Publish" at bounding box center [1042, 75] width 65 height 27
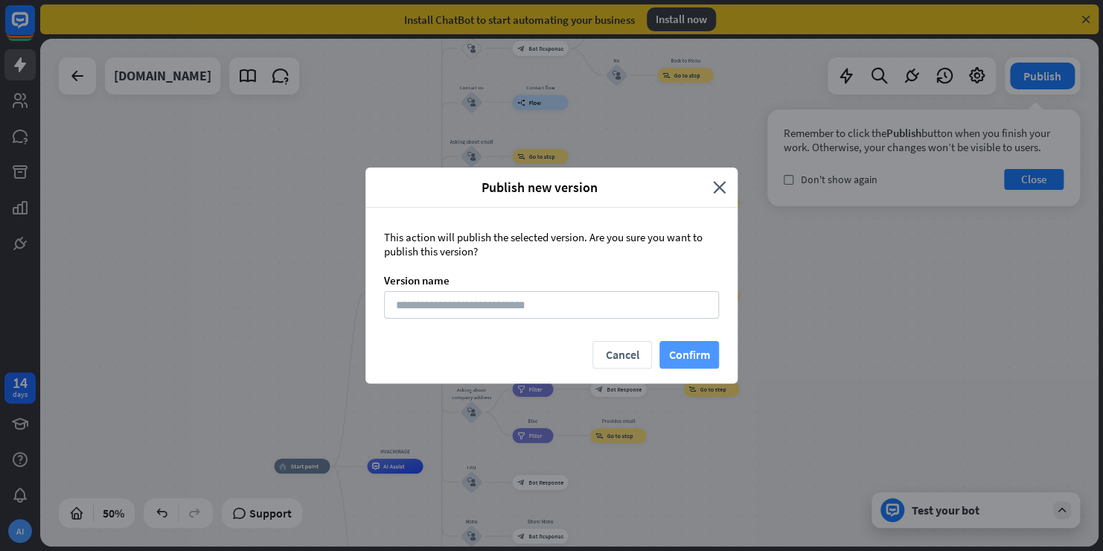
click at [687, 349] on button "Confirm" at bounding box center [689, 355] width 60 height 28
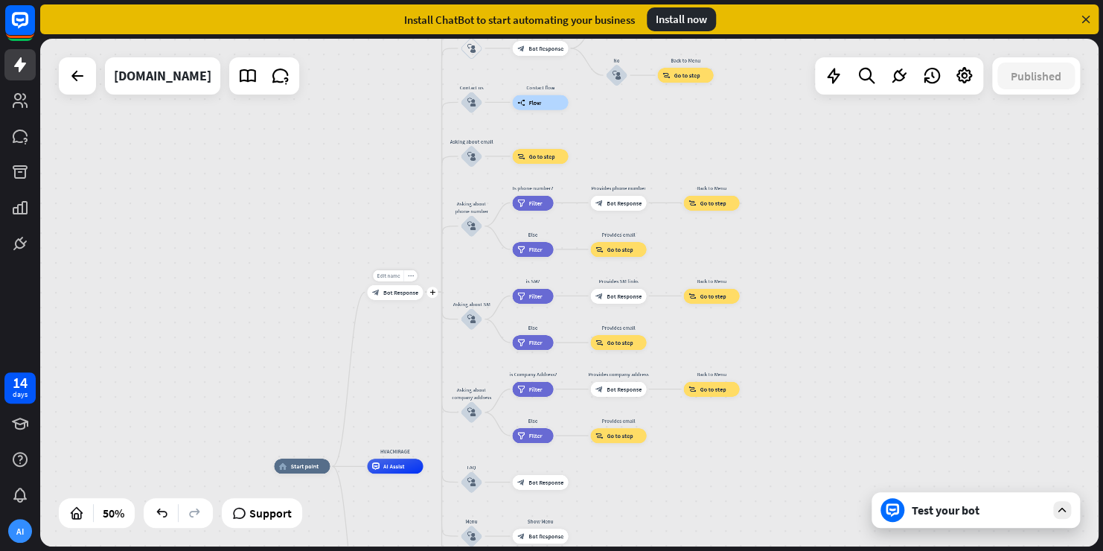
click at [391, 279] on div "Edit name" at bounding box center [388, 274] width 31 height 11
click at [394, 292] on span "Bot Response" at bounding box center [400, 291] width 35 height 7
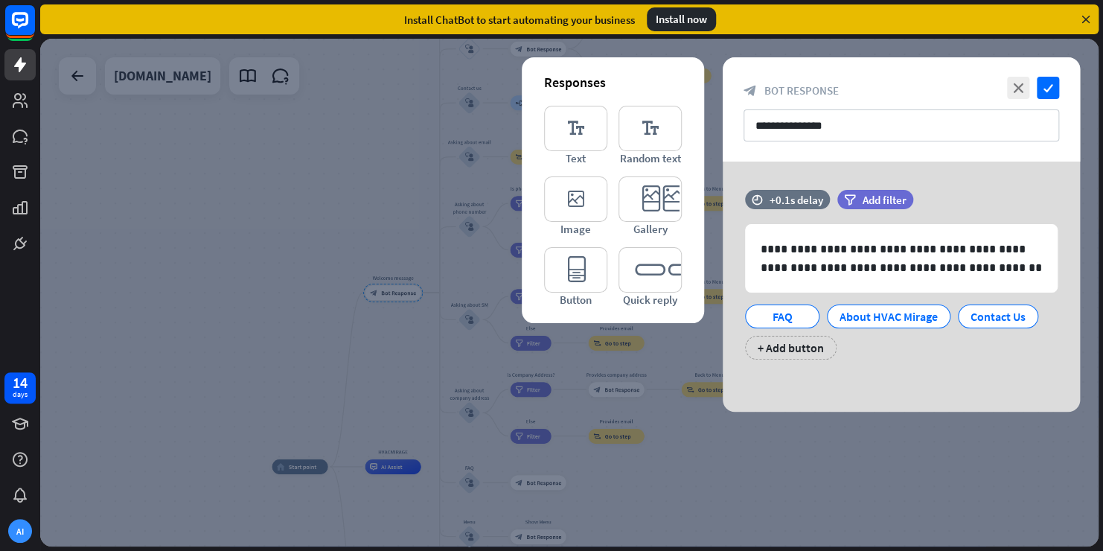
click at [328, 202] on div at bounding box center [569, 292] width 1058 height 507
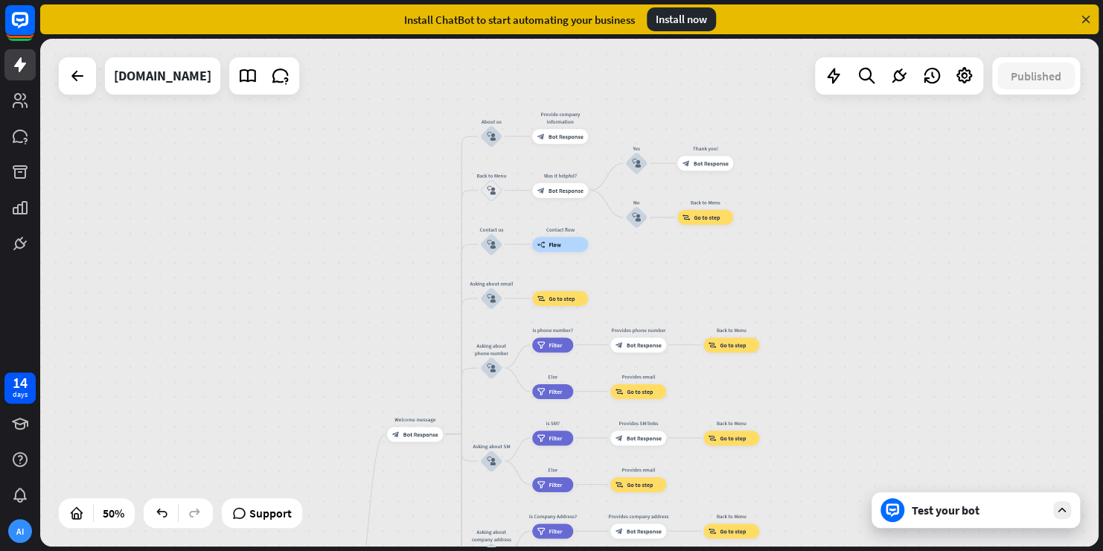
drag, startPoint x: 722, startPoint y: 131, endPoint x: 742, endPoint y: 271, distance: 141.2
click at [742, 271] on div "home_2 Start point Welcome message block_bot_response Bot Response About us blo…" at bounding box center [569, 292] width 1058 height 507
click at [490, 136] on icon "block_user_input" at bounding box center [491, 136] width 9 height 9
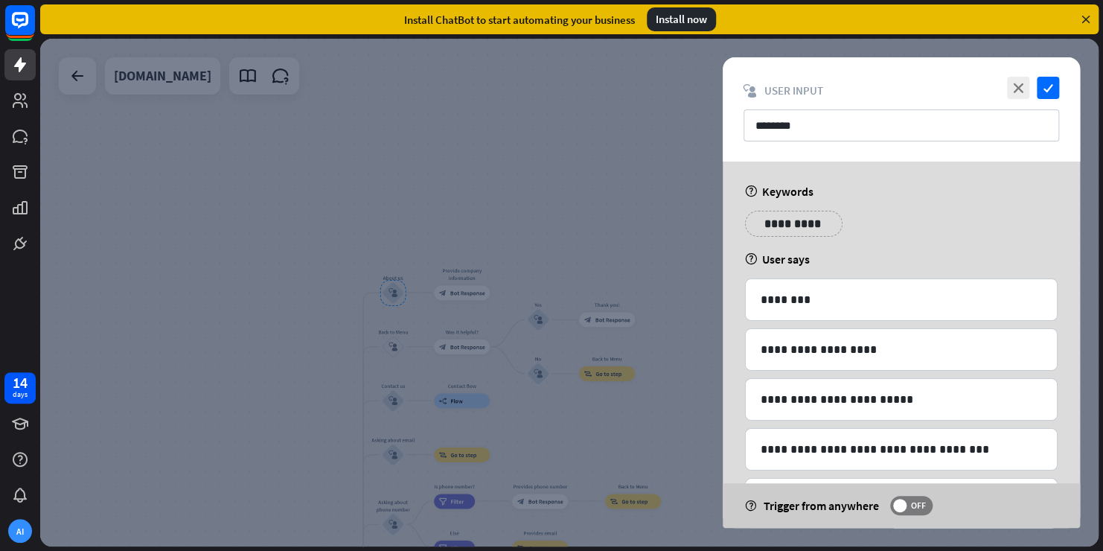
scroll to position [214, 0]
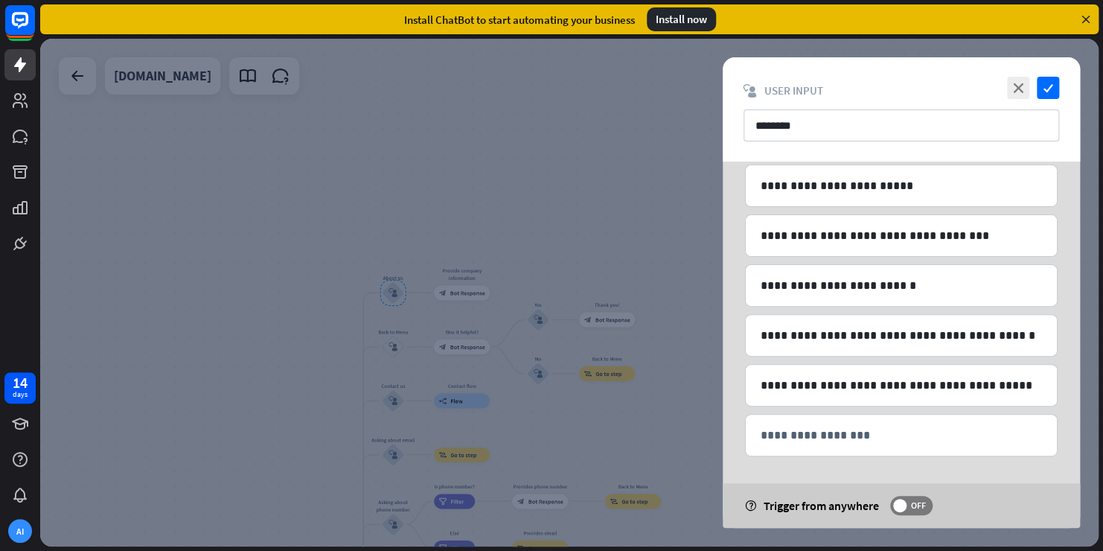
click at [576, 234] on div at bounding box center [569, 292] width 1058 height 507
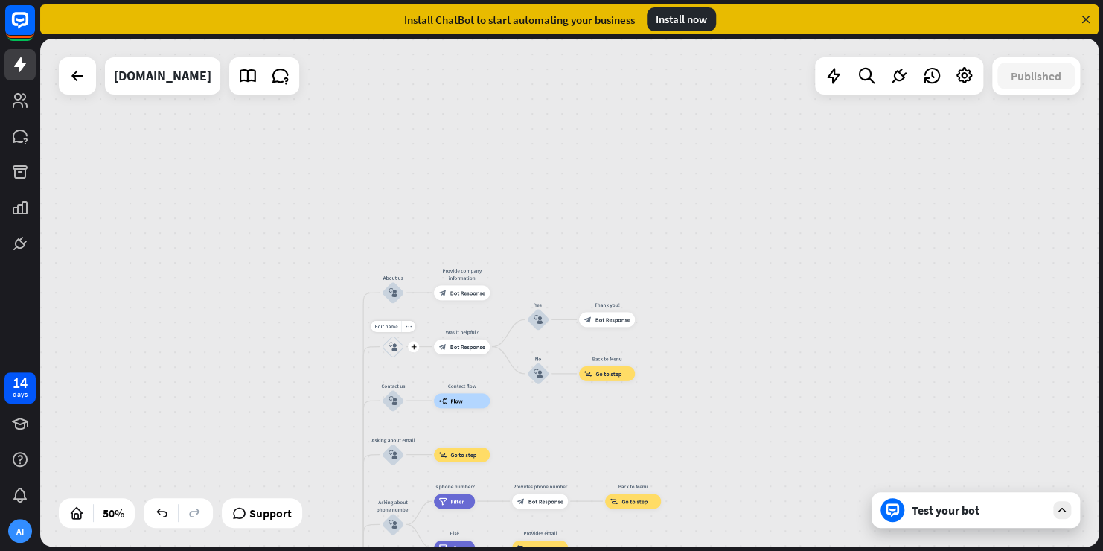
click at [392, 344] on icon "block_user_input" at bounding box center [392, 346] width 9 height 9
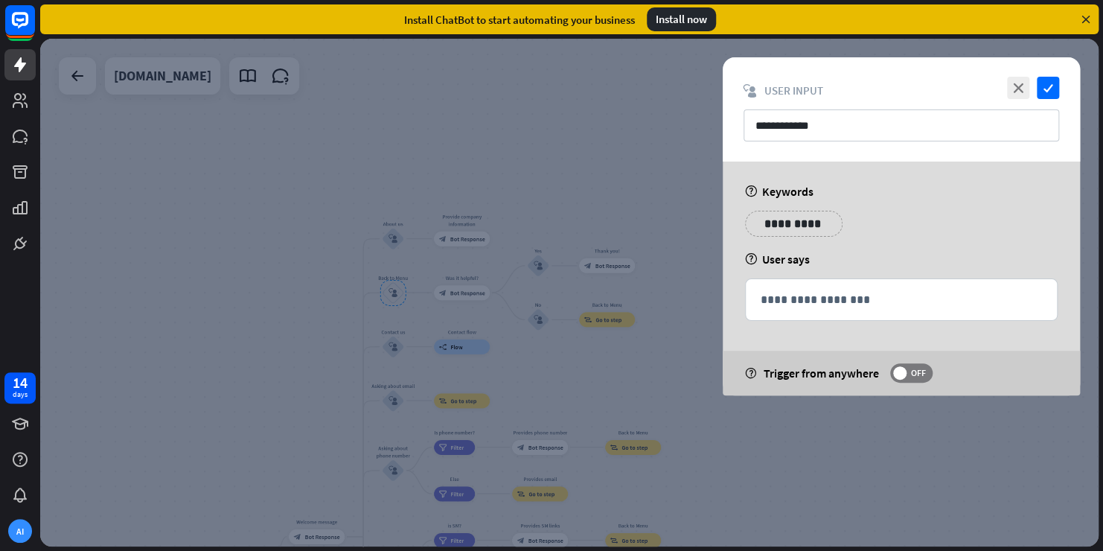
click at [234, 244] on div at bounding box center [569, 292] width 1058 height 507
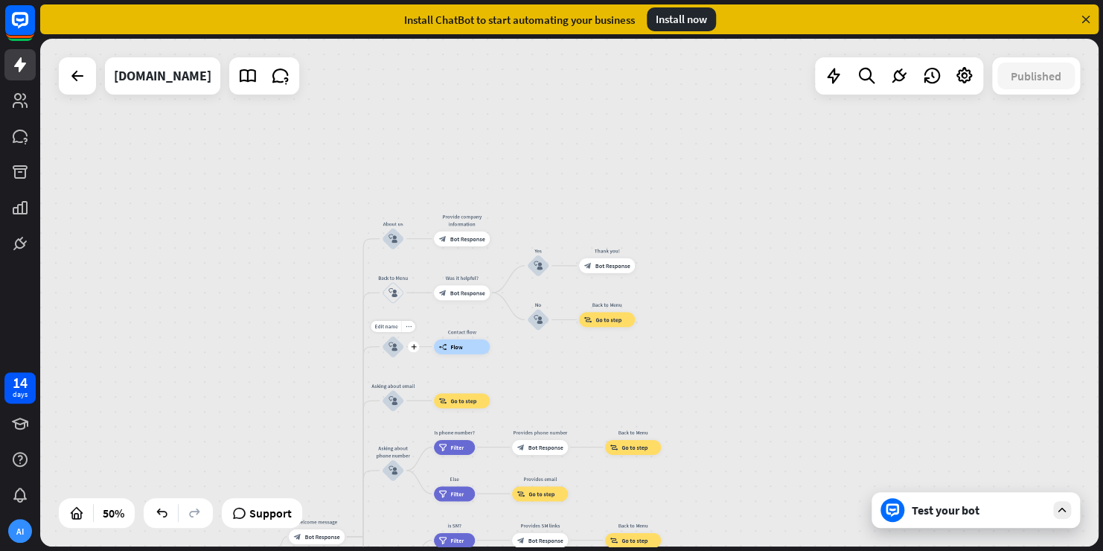
click at [393, 347] on icon "block_user_input" at bounding box center [392, 346] width 9 height 9
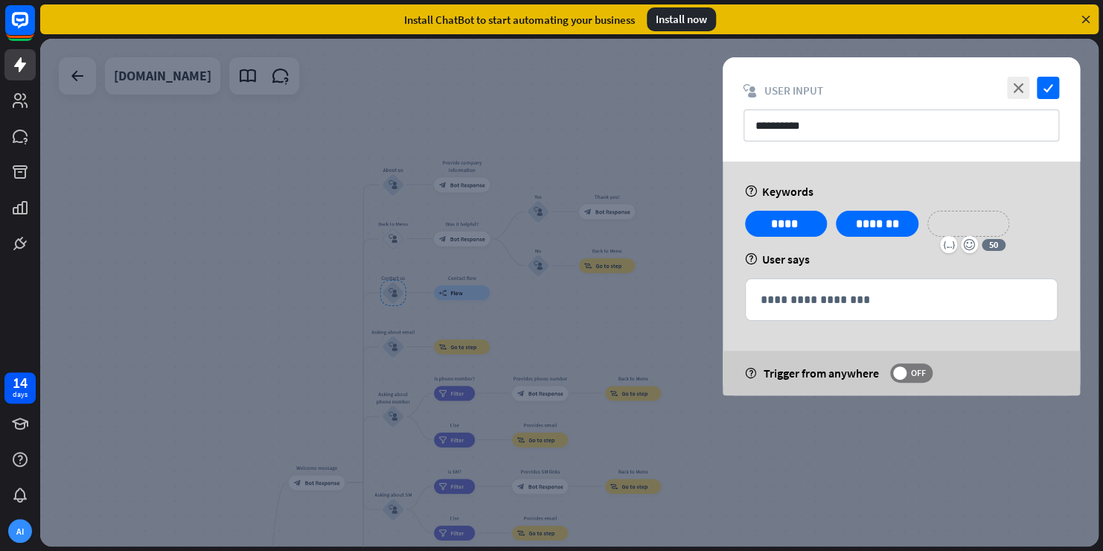
click at [960, 226] on p "**********" at bounding box center [968, 223] width 60 height 19
click at [991, 241] on div "variable emoji_smile 50" at bounding box center [972, 244] width 65 height 17
click at [1037, 257] on div "help User says" at bounding box center [901, 258] width 312 height 15
click at [606, 119] on div at bounding box center [569, 292] width 1058 height 507
